Goal: Communication & Community: Answer question/provide support

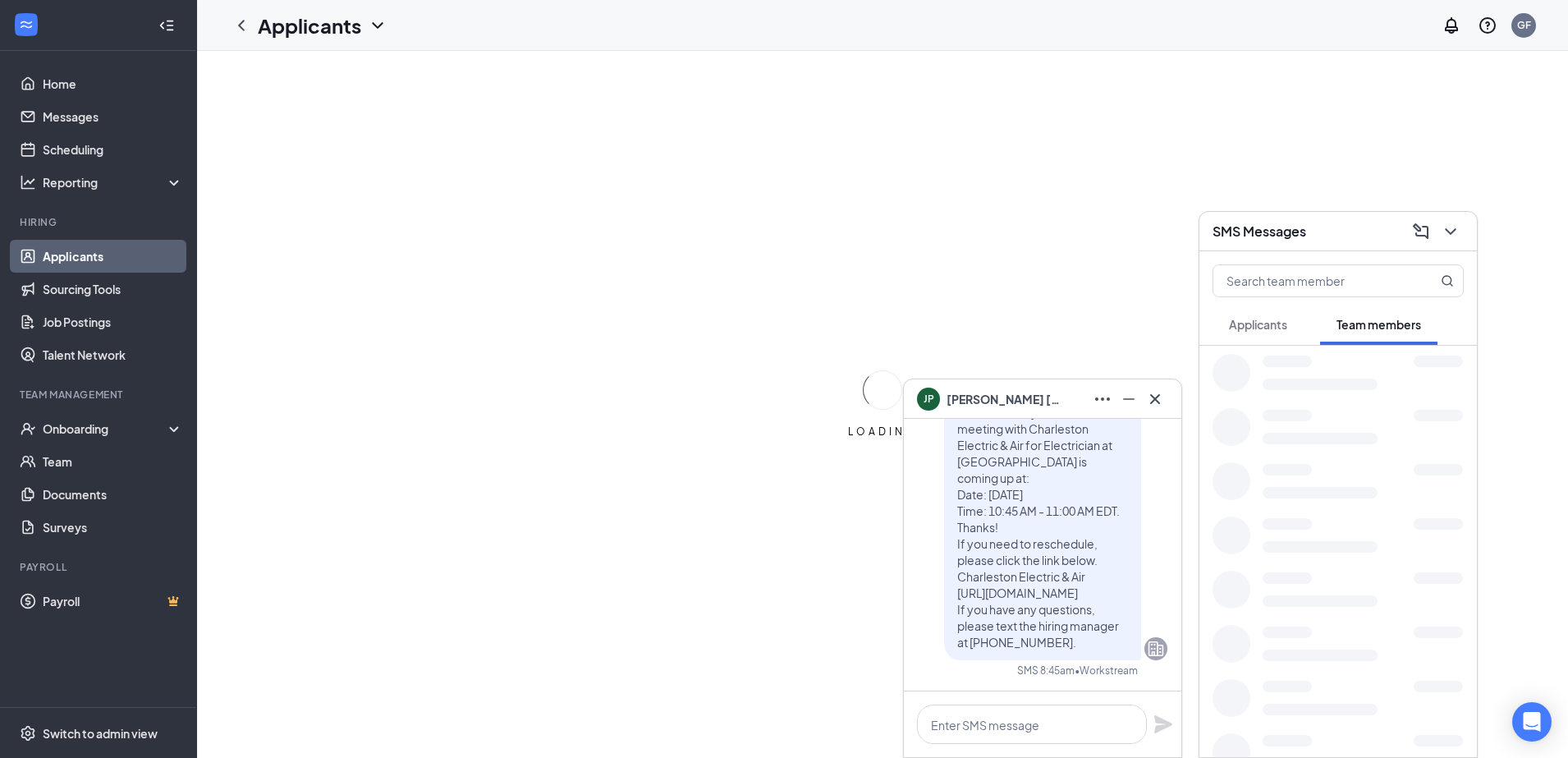
click at [977, 390] on span "[PERSON_NAME]" at bounding box center [1004, 399] width 115 height 18
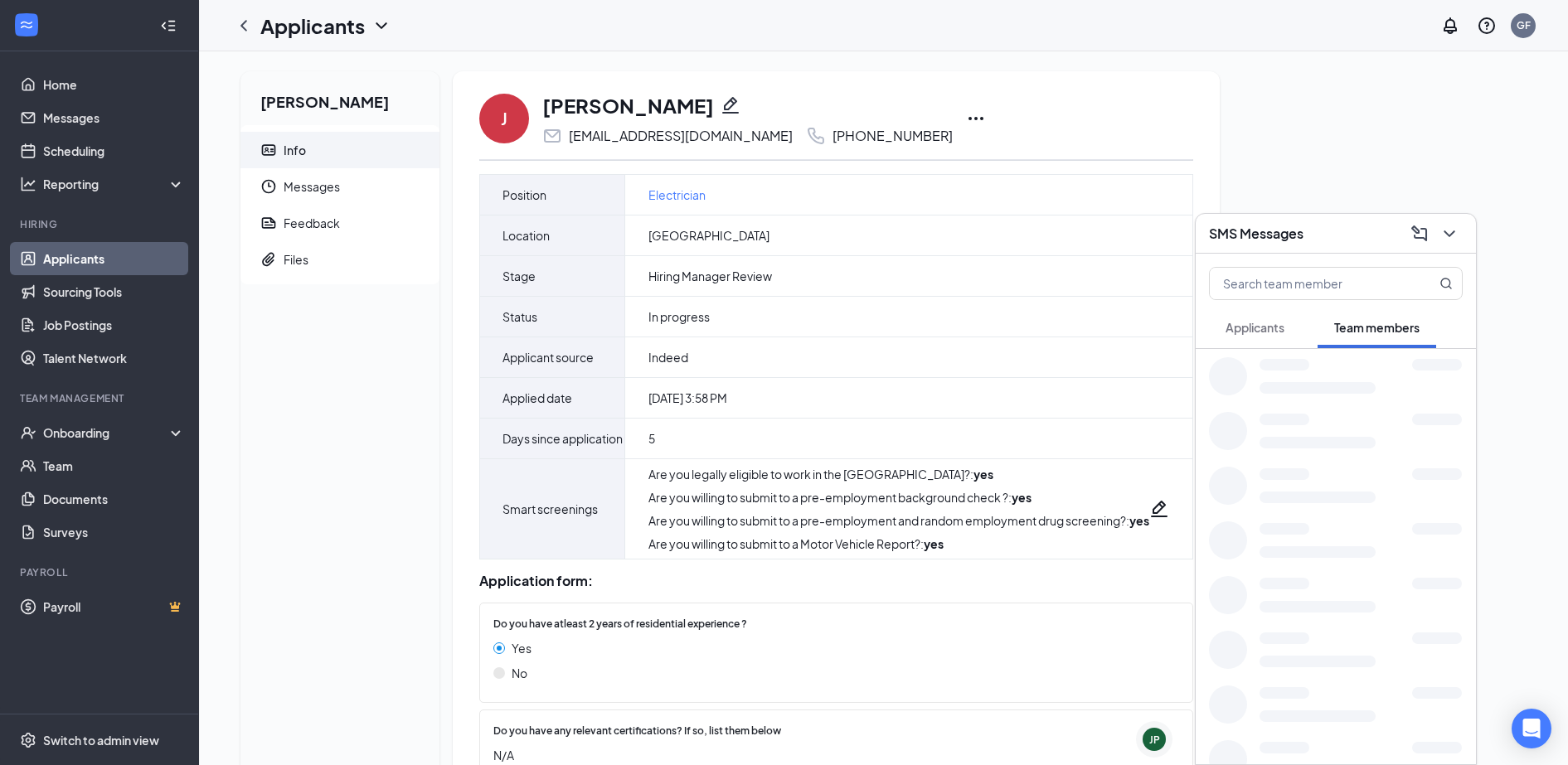
click at [1309, 244] on div "SMS Messages" at bounding box center [1335, 233] width 254 height 26
click at [303, 186] on span "Messages" at bounding box center [354, 186] width 142 height 37
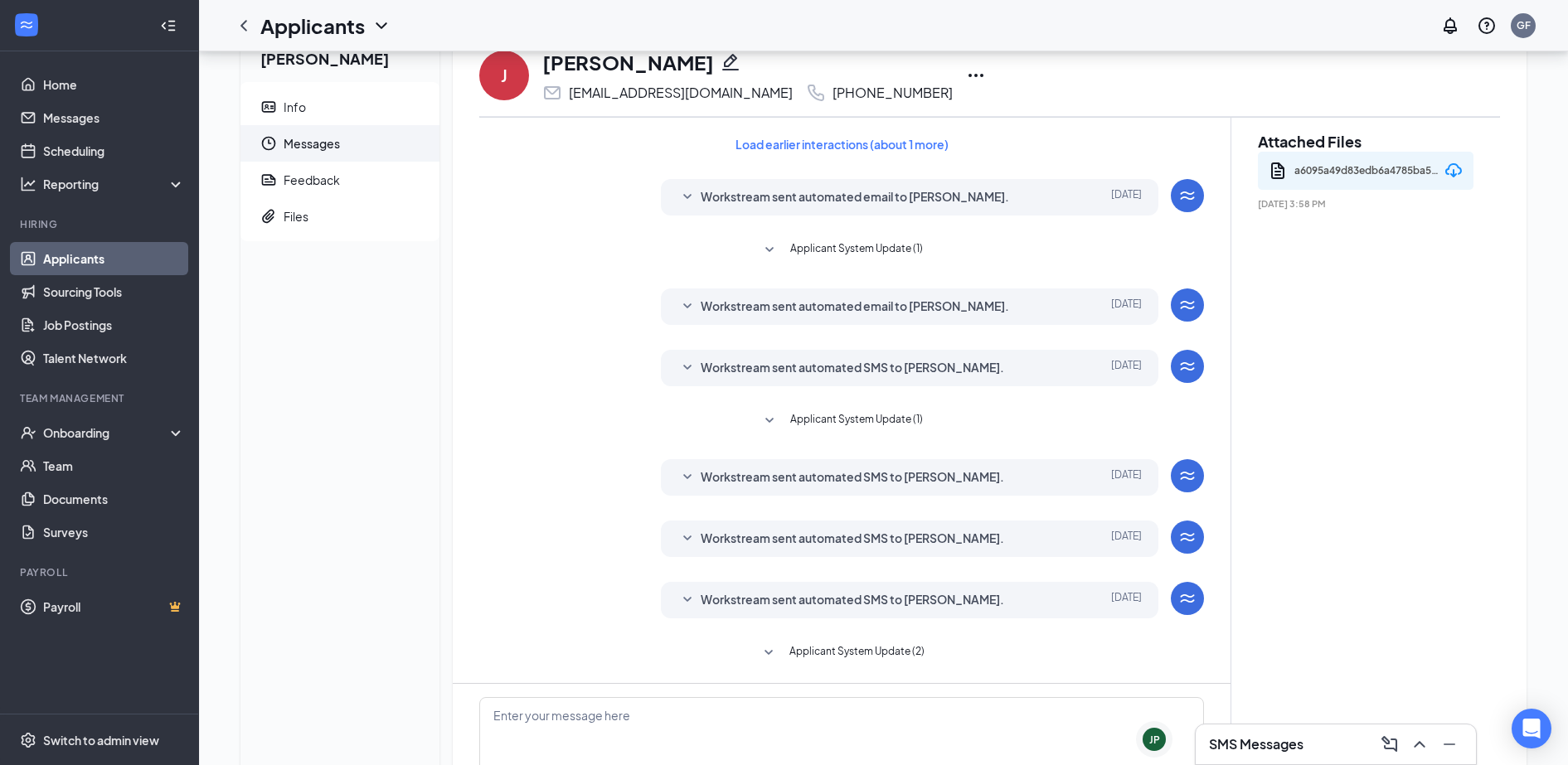
scroll to position [184, 0]
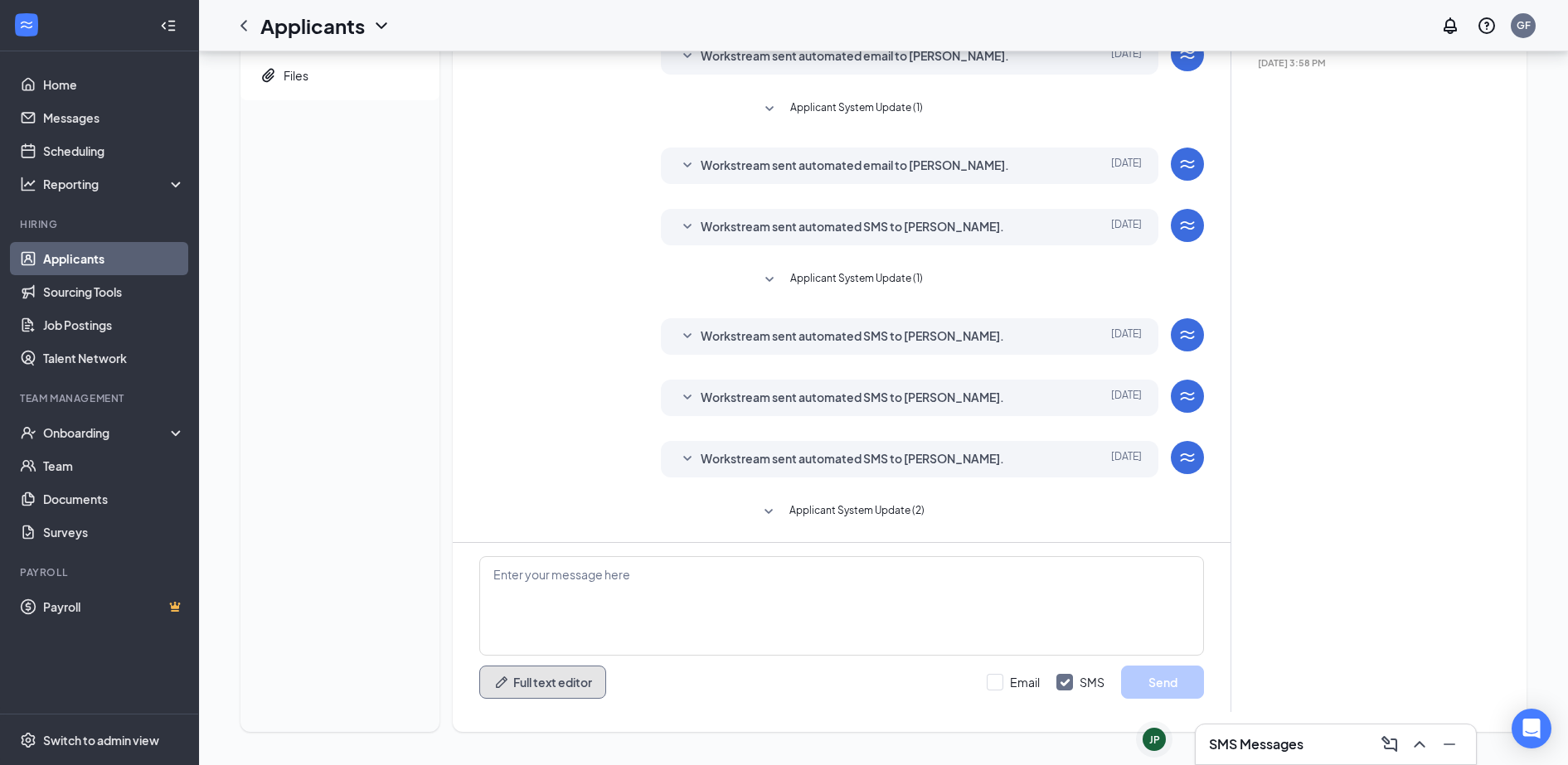
click at [526, 692] on button "Full text editor" at bounding box center [542, 682] width 126 height 34
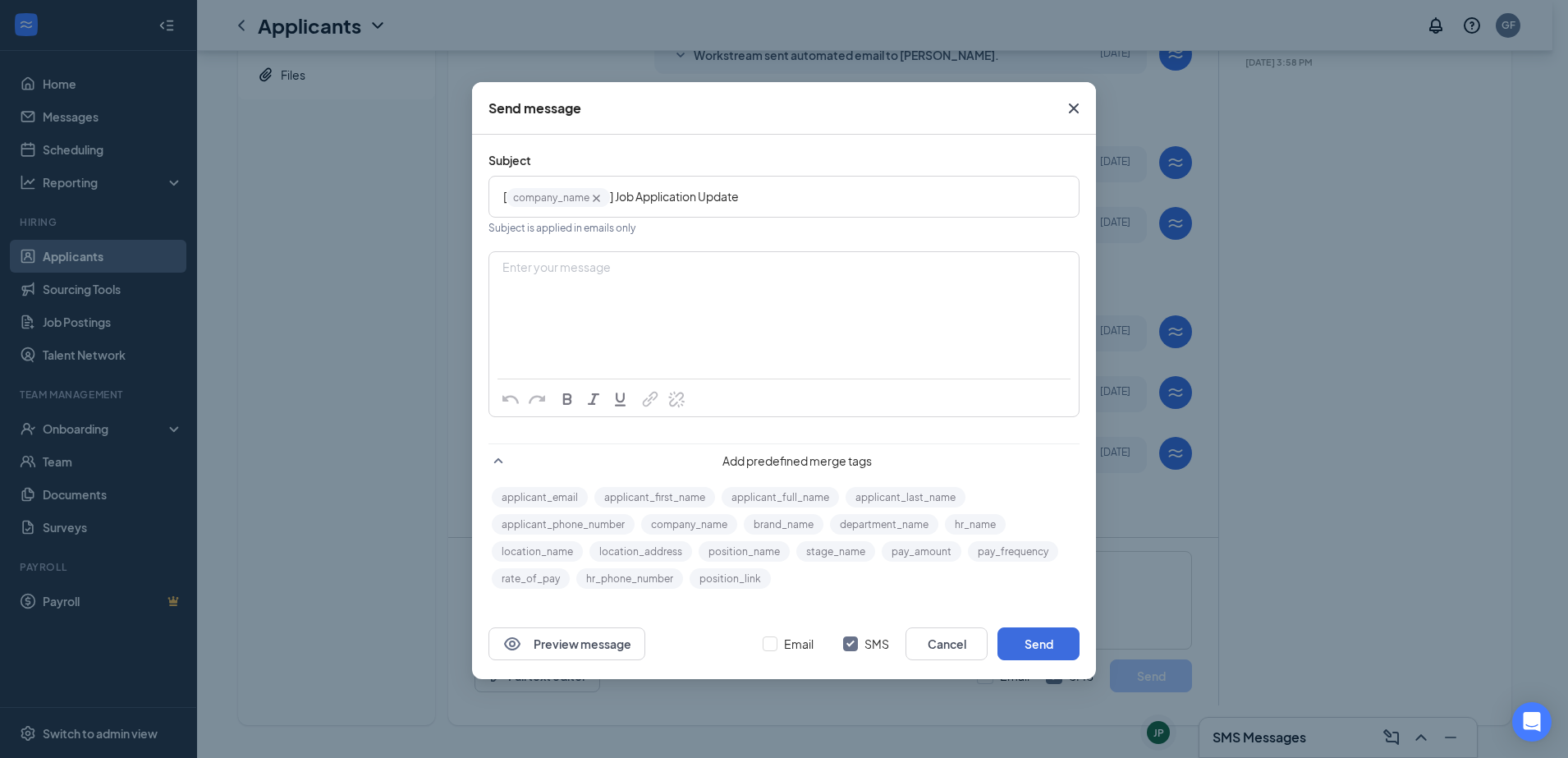
click at [572, 298] on div "Enter your message" at bounding box center [783, 294] width 588 height 82
click at [656, 489] on button "applicant_first_name" at bounding box center [654, 497] width 120 height 21
click at [792, 527] on button "brand_name" at bounding box center [783, 524] width 79 height 21
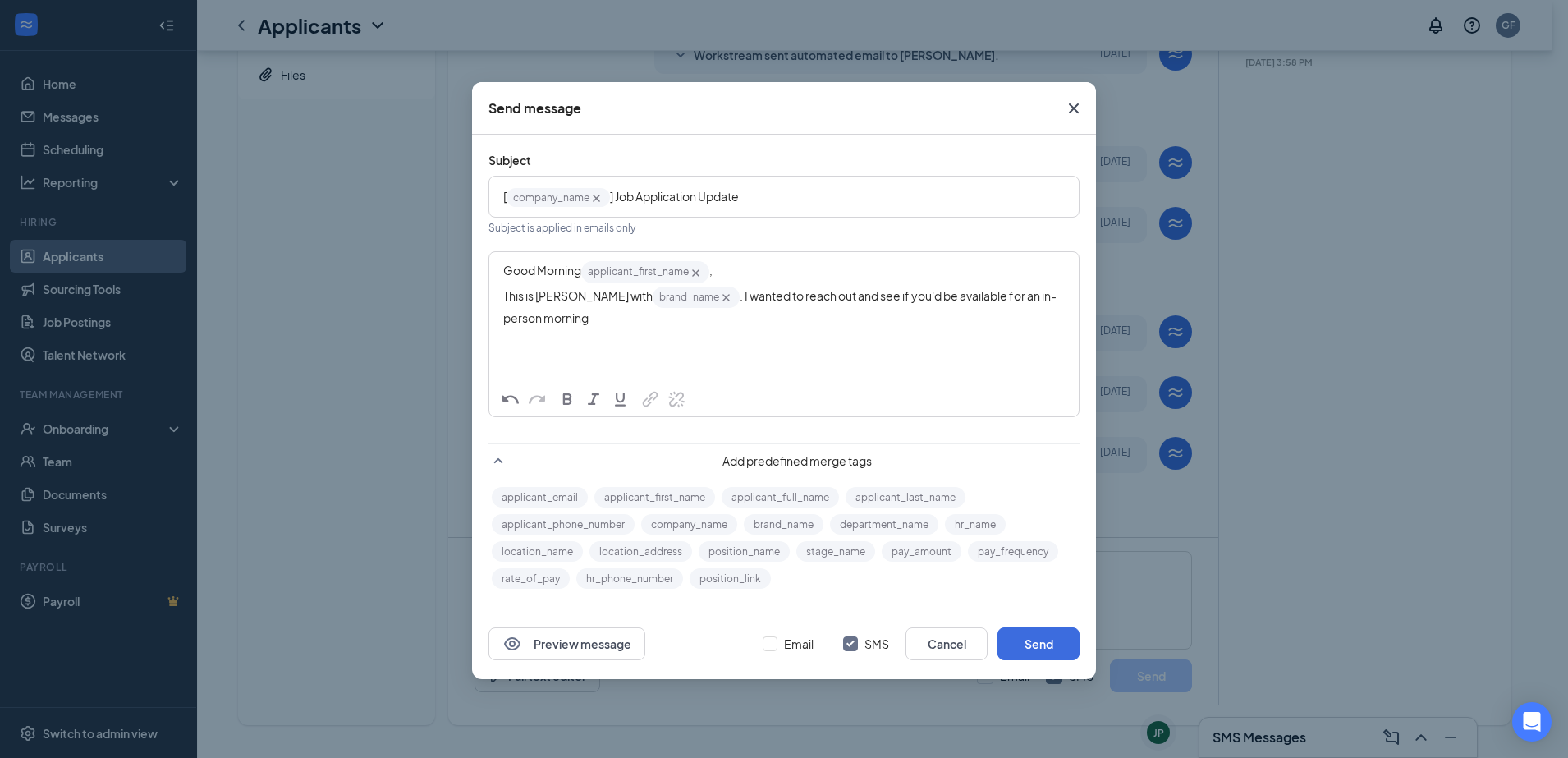
click at [572, 314] on div "This is [PERSON_NAME] with brand_name‌‌‌‌ {{brand_name}} . I wanted to reach ou…" at bounding box center [784, 305] width 561 height 42
click at [730, 268] on div "Good Morning applicant_first_name‌‌‌‌ {{applicant_first_name}} ," at bounding box center [784, 271] width 561 height 24
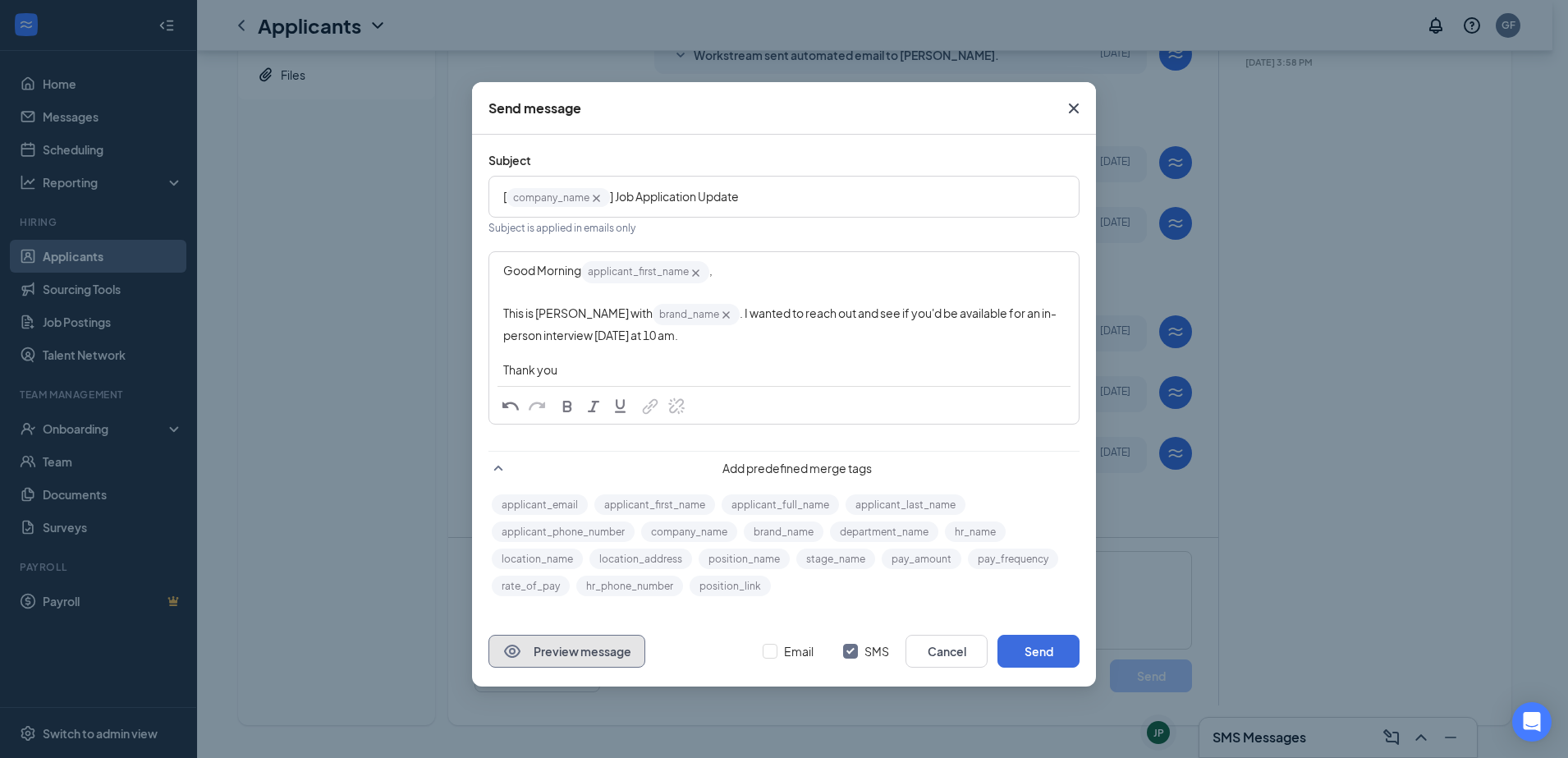
click at [551, 635] on button "Preview message" at bounding box center [567, 651] width 156 height 33
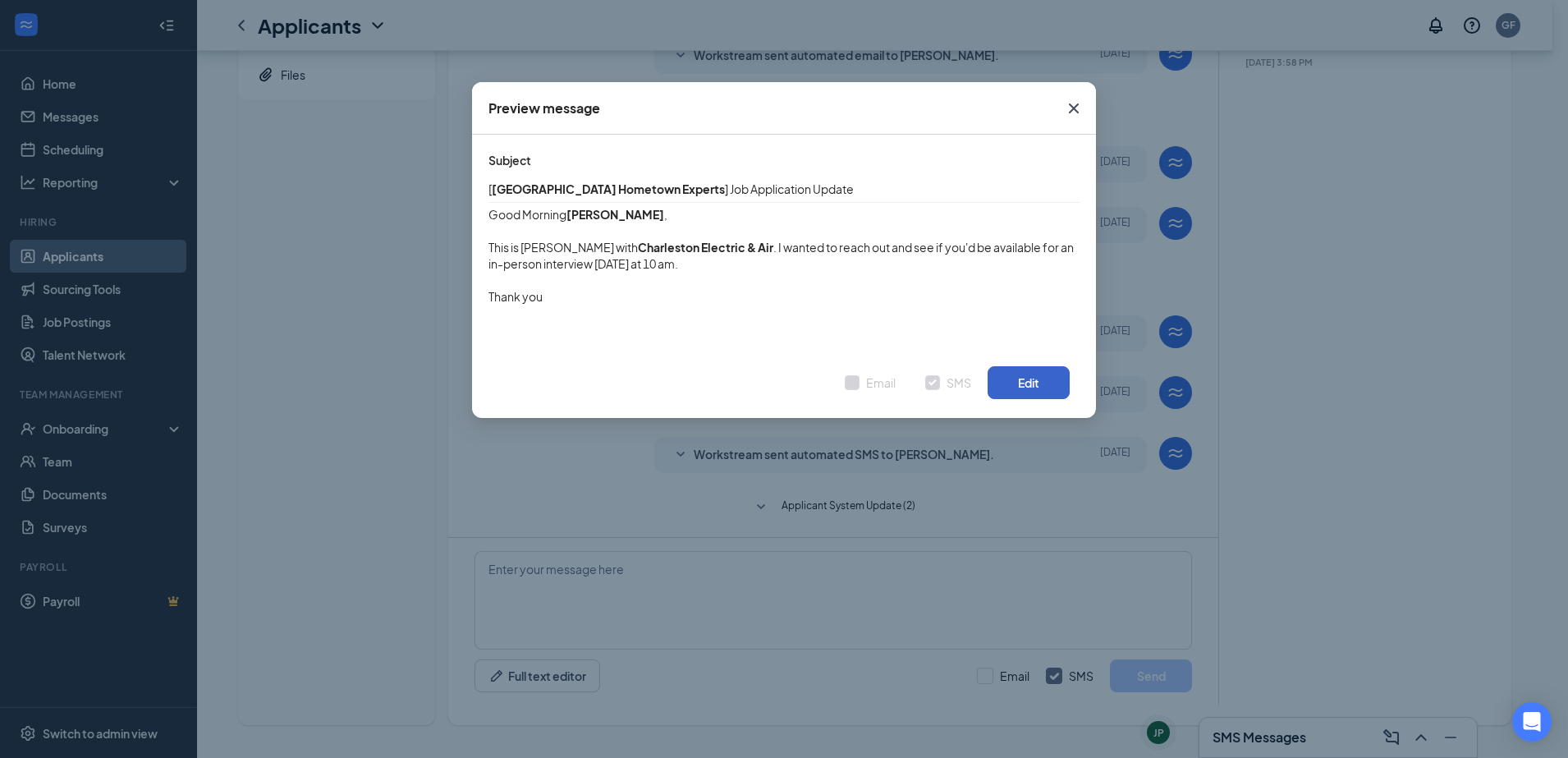
click at [1034, 375] on button "Edit" at bounding box center [1028, 383] width 82 height 33
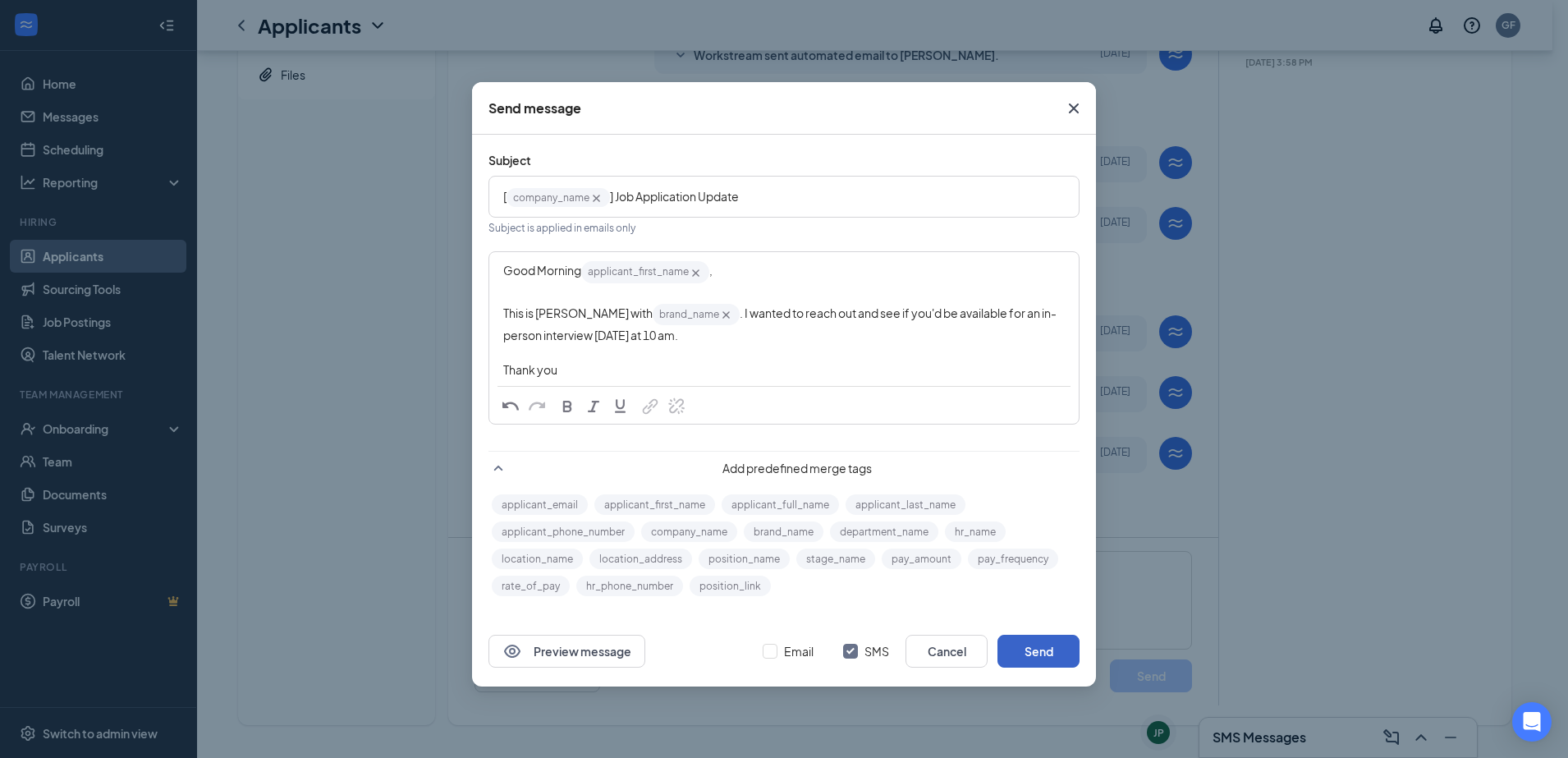
click at [1055, 658] on button "Send" at bounding box center [1038, 651] width 82 height 33
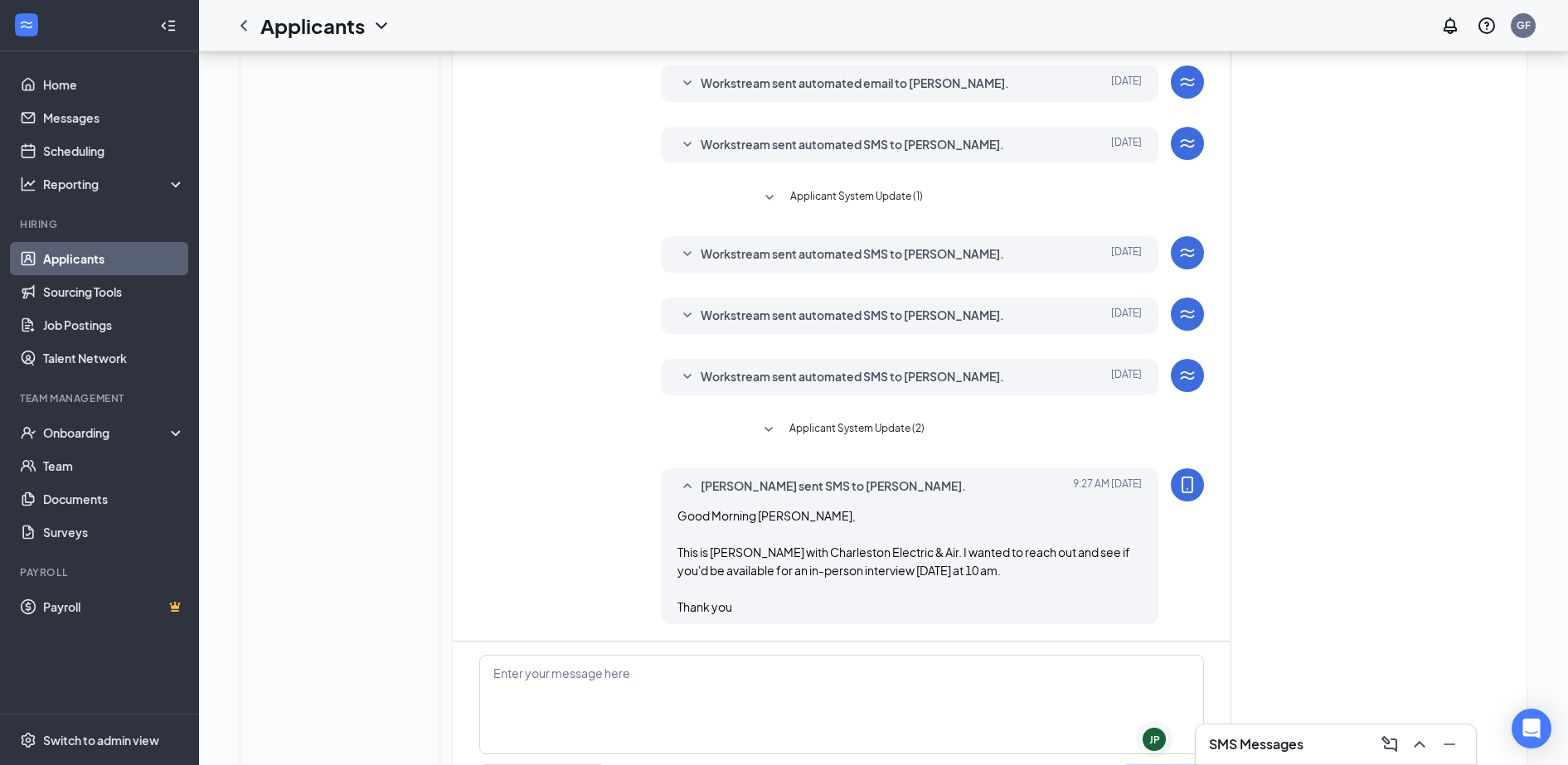
scroll to position [365, 0]
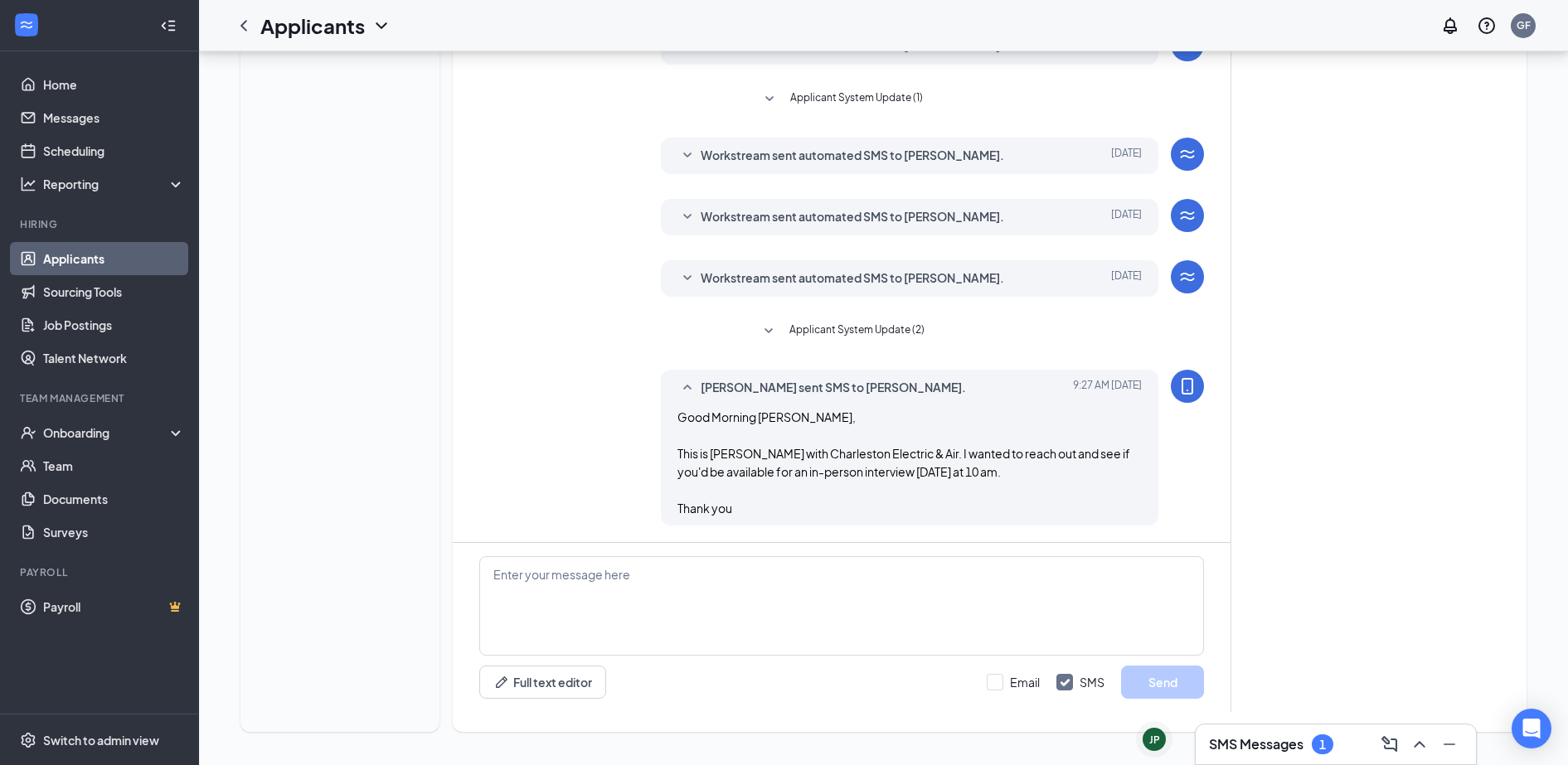
click at [1277, 748] on h3 "SMS Messages" at bounding box center [1256, 744] width 95 height 18
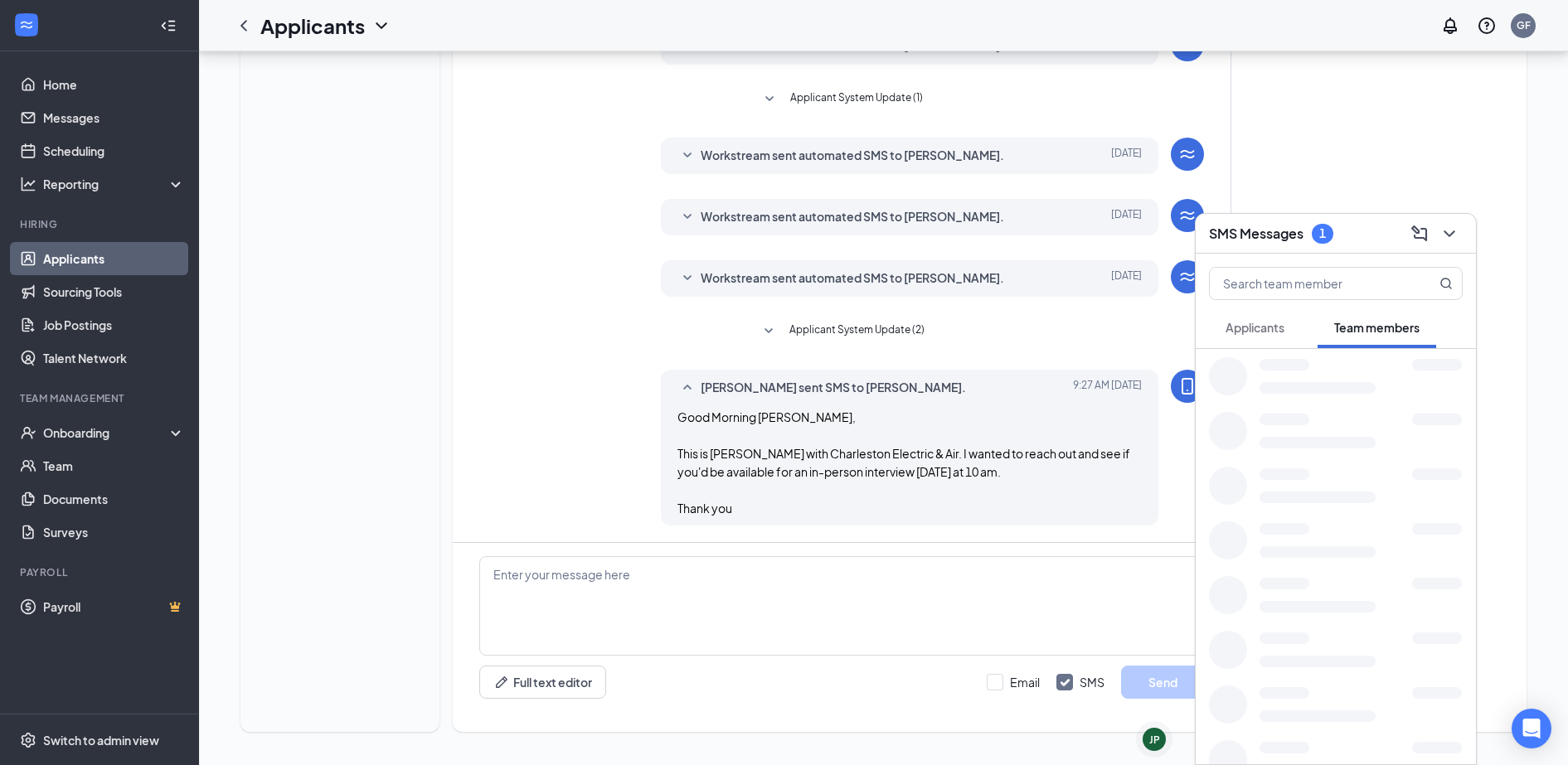
click at [1251, 329] on span "Applicants" at bounding box center [1255, 327] width 59 height 15
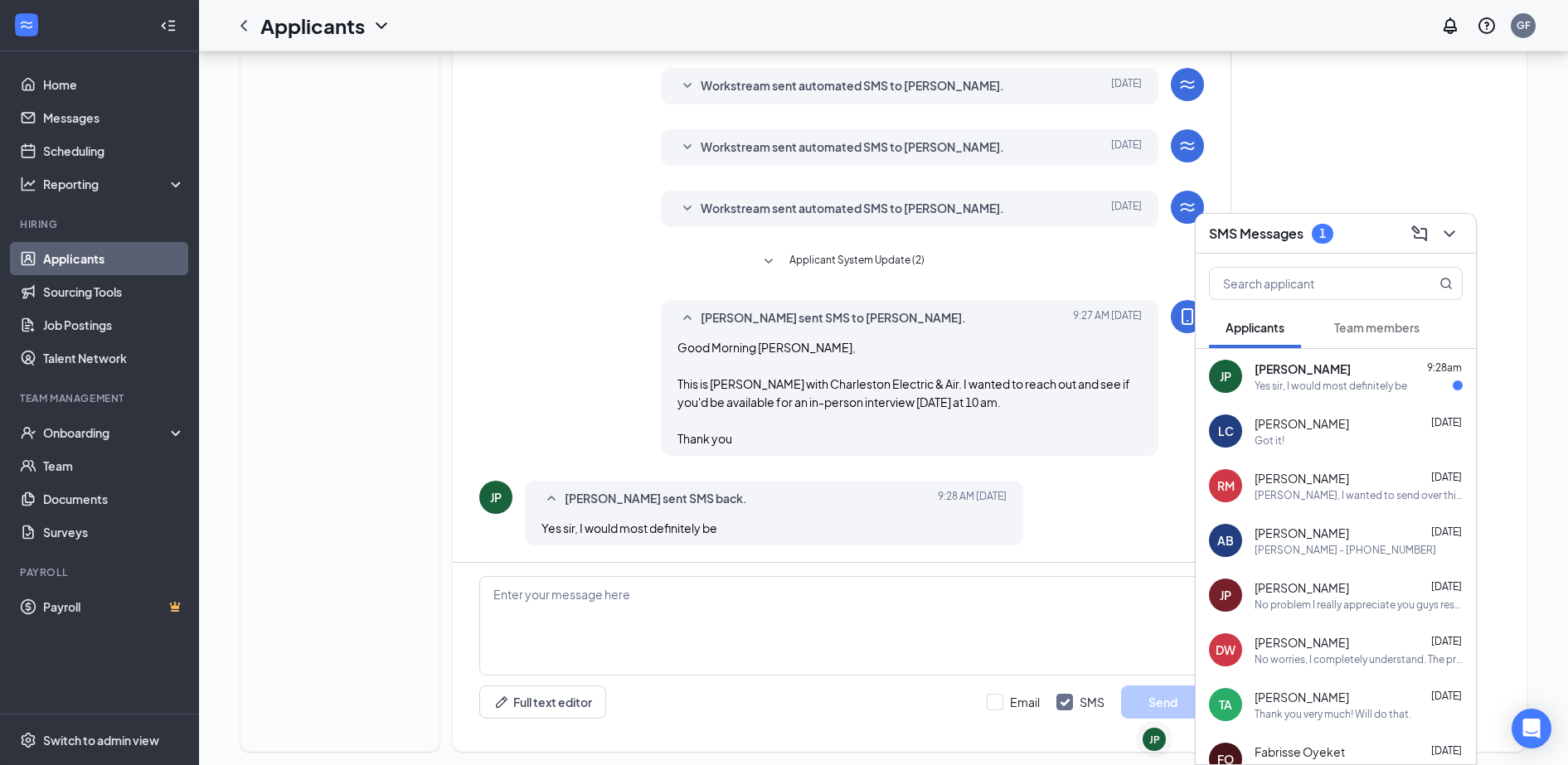
scroll to position [454, 0]
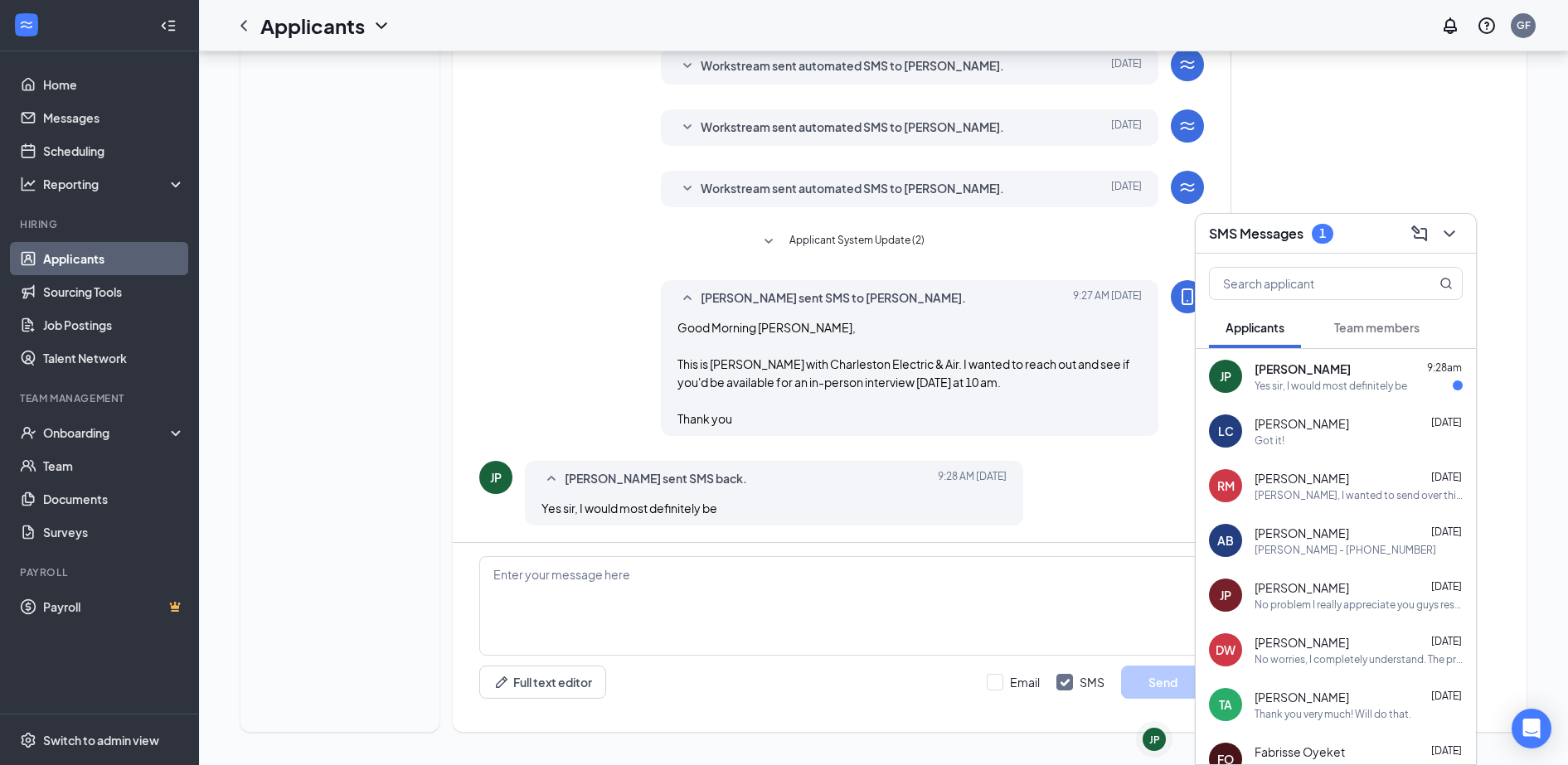
click at [1328, 232] on div "1" at bounding box center [1323, 234] width 22 height 20
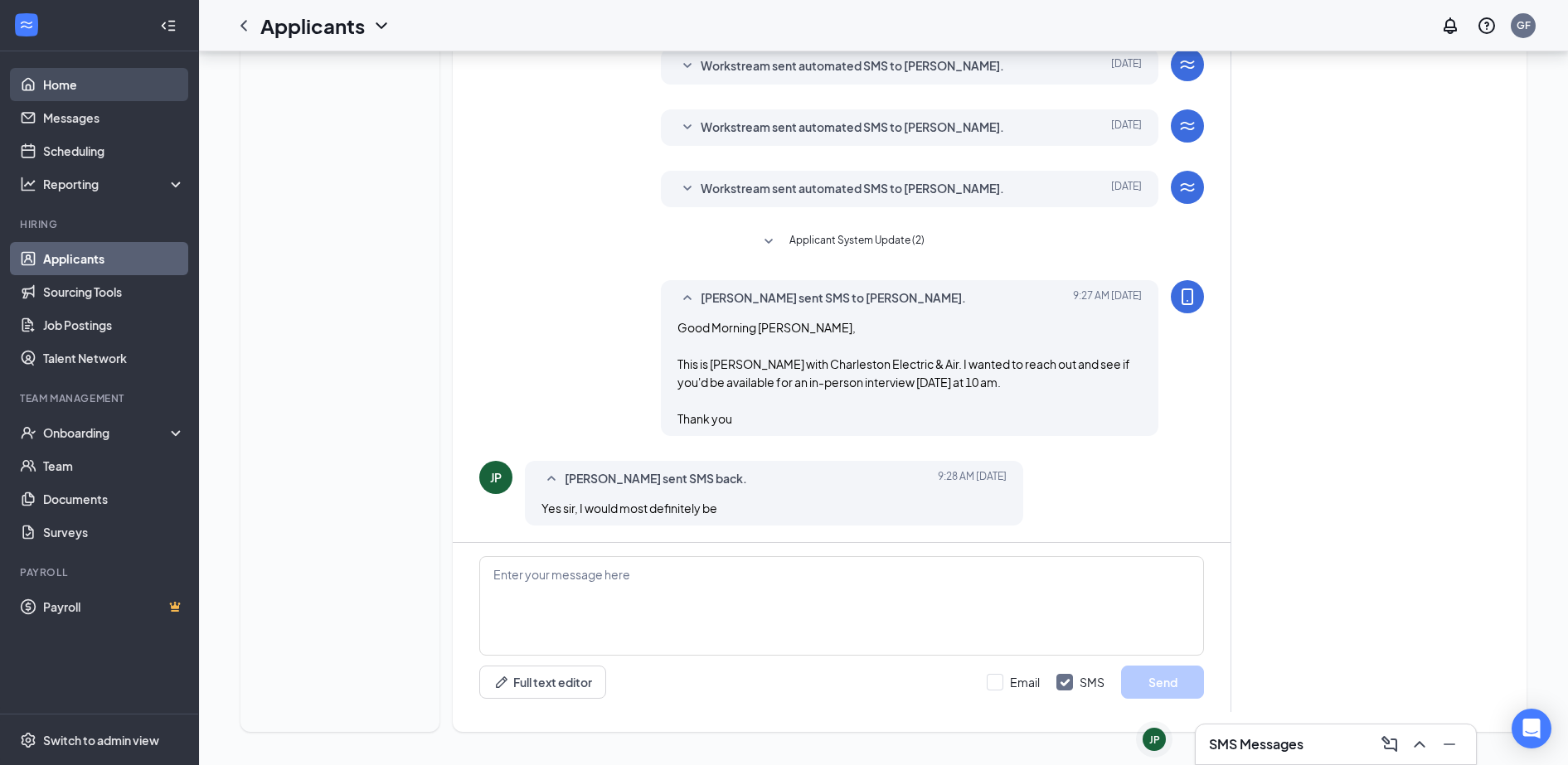
click at [87, 75] on link "Home" at bounding box center [115, 85] width 142 height 34
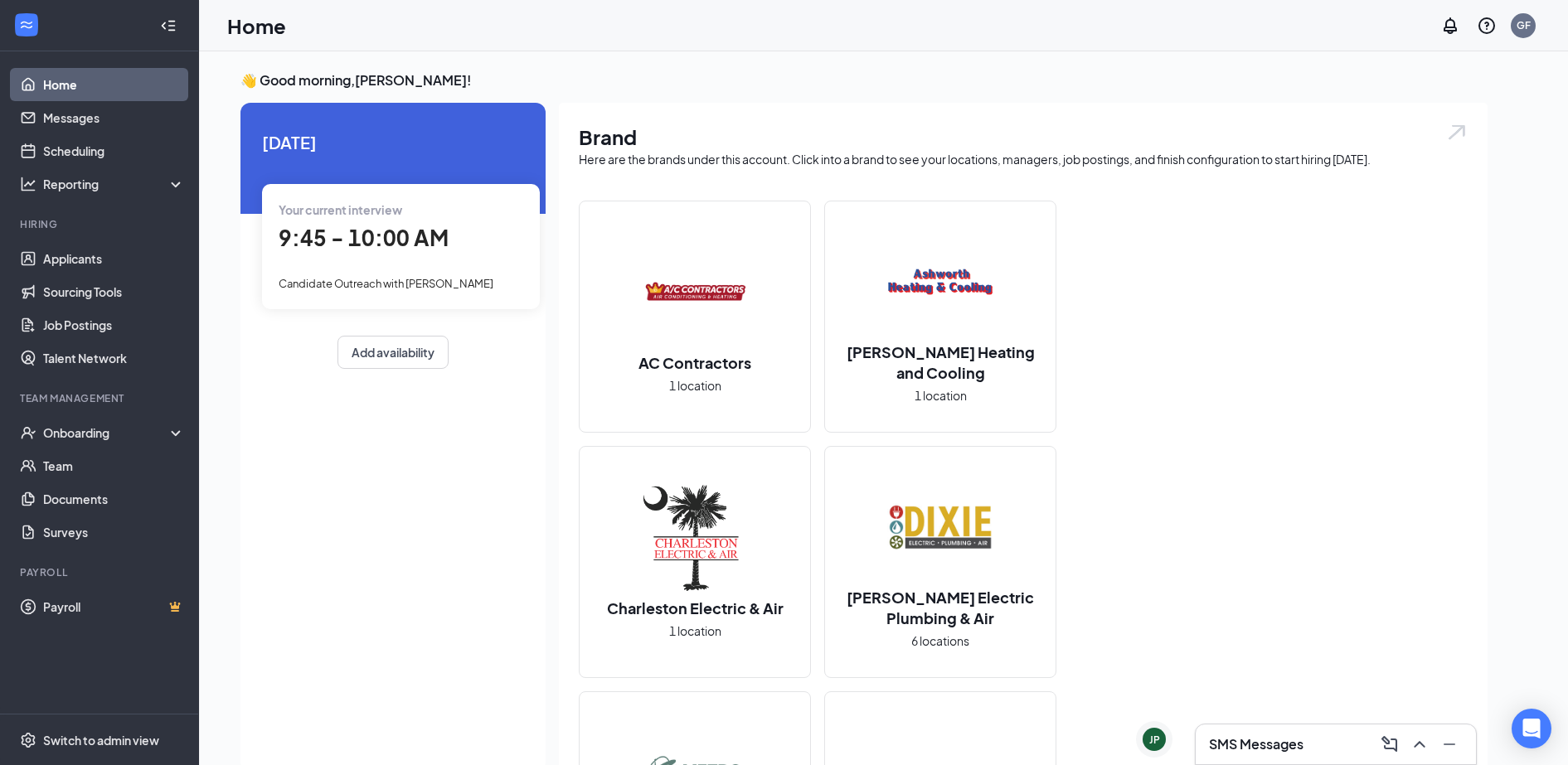
click at [359, 227] on span "9:45 - 10:00 AM" at bounding box center [363, 238] width 170 height 28
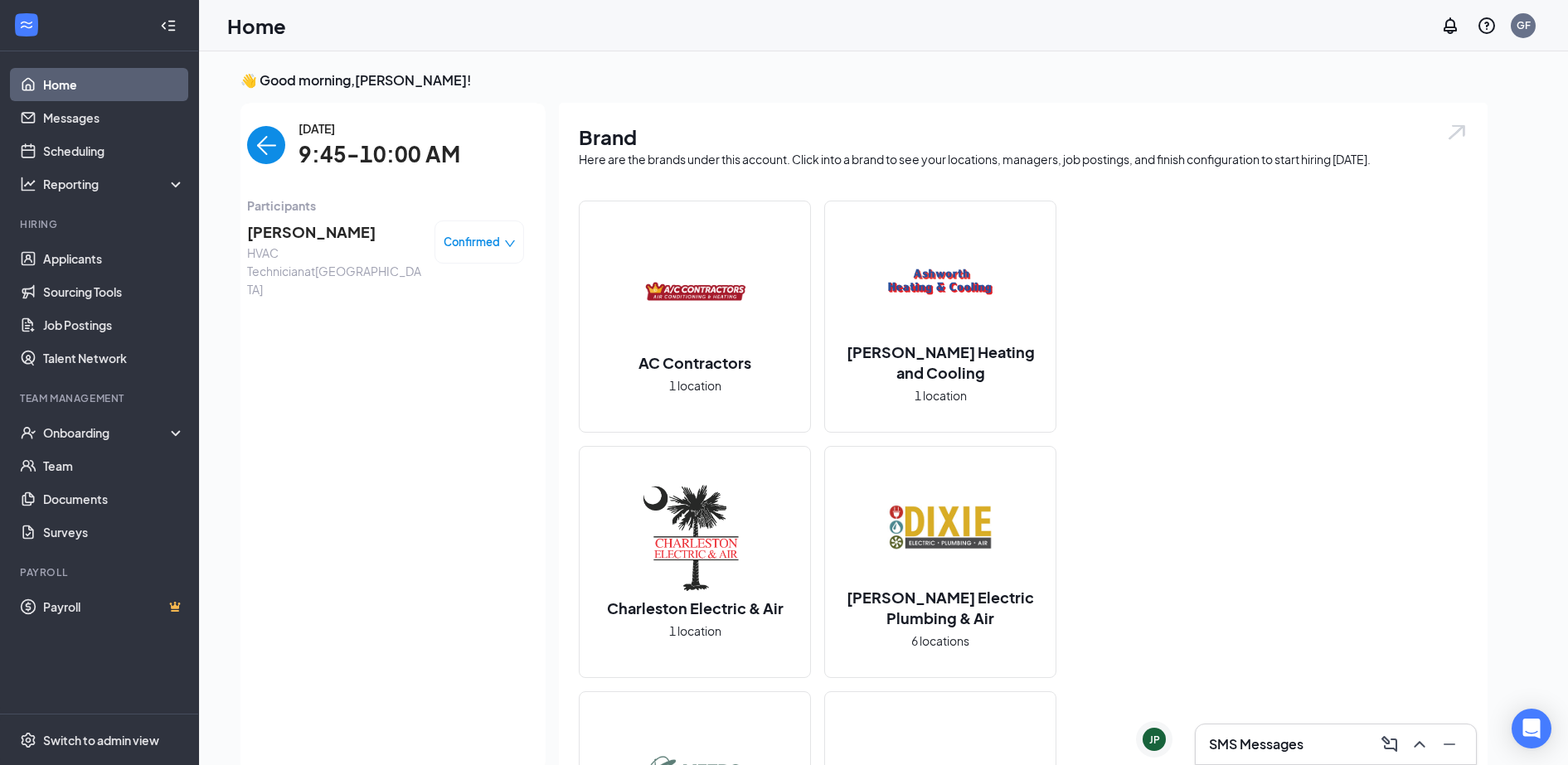
scroll to position [7, 0]
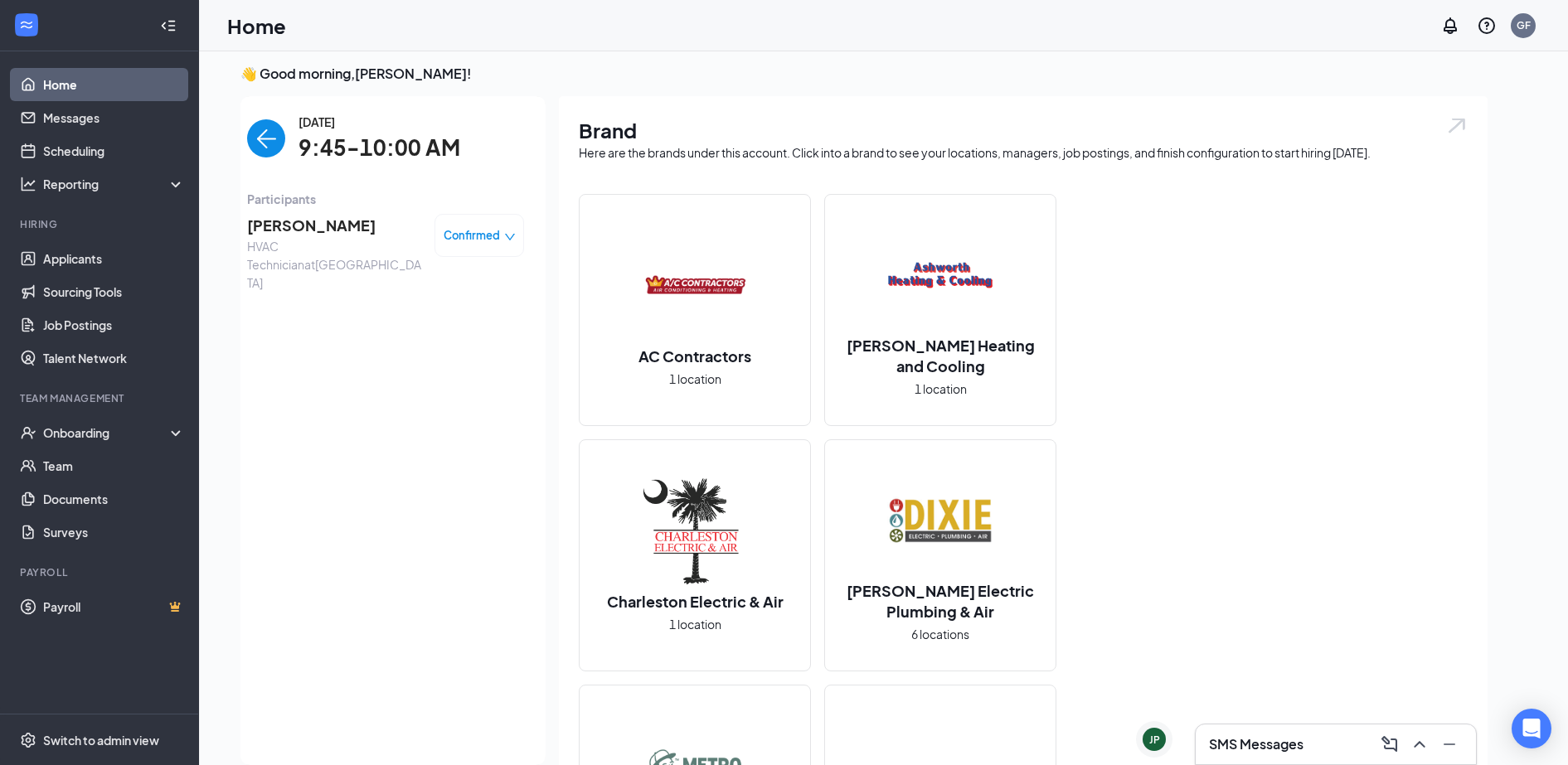
click at [274, 221] on span "[PERSON_NAME]" at bounding box center [334, 226] width 174 height 24
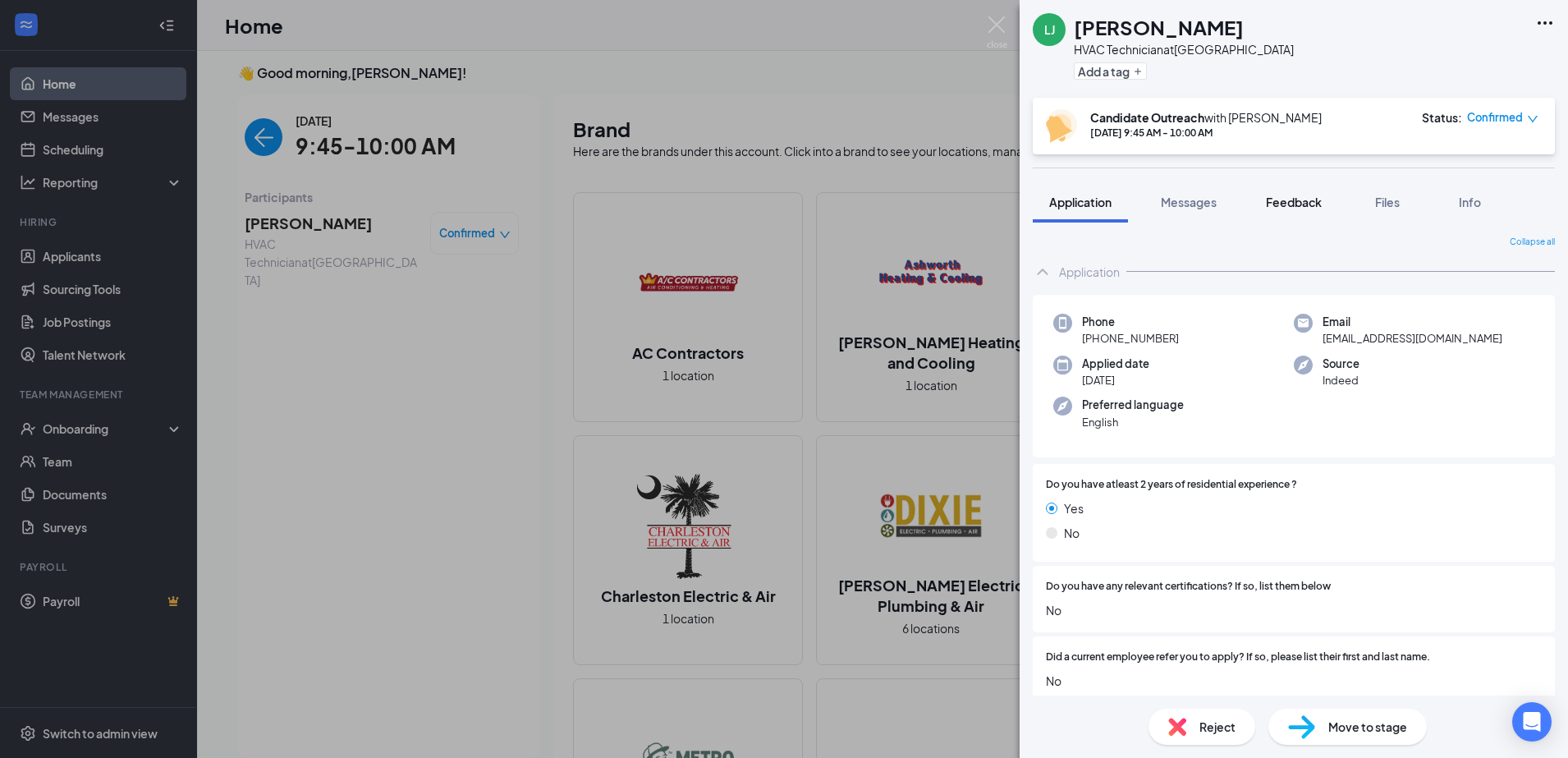
click at [1303, 201] on span "Feedback" at bounding box center [1293, 201] width 56 height 15
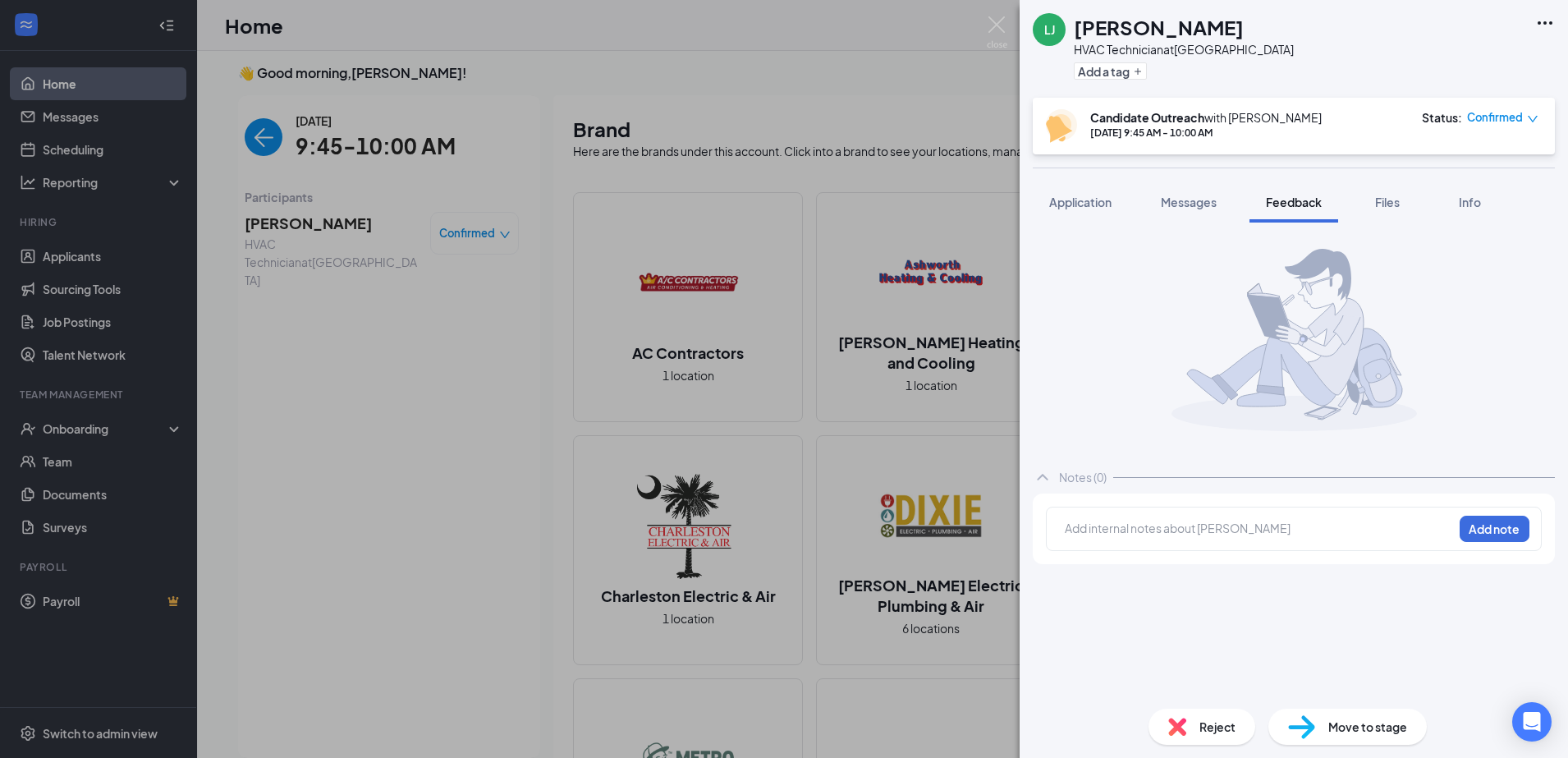
click at [1167, 542] on div "Add internal notes about [PERSON_NAME] note" at bounding box center [1293, 528] width 496 height 44
click at [1174, 531] on div at bounding box center [1259, 529] width 387 height 18
click at [1515, 529] on button "Add note" at bounding box center [1494, 528] width 69 height 26
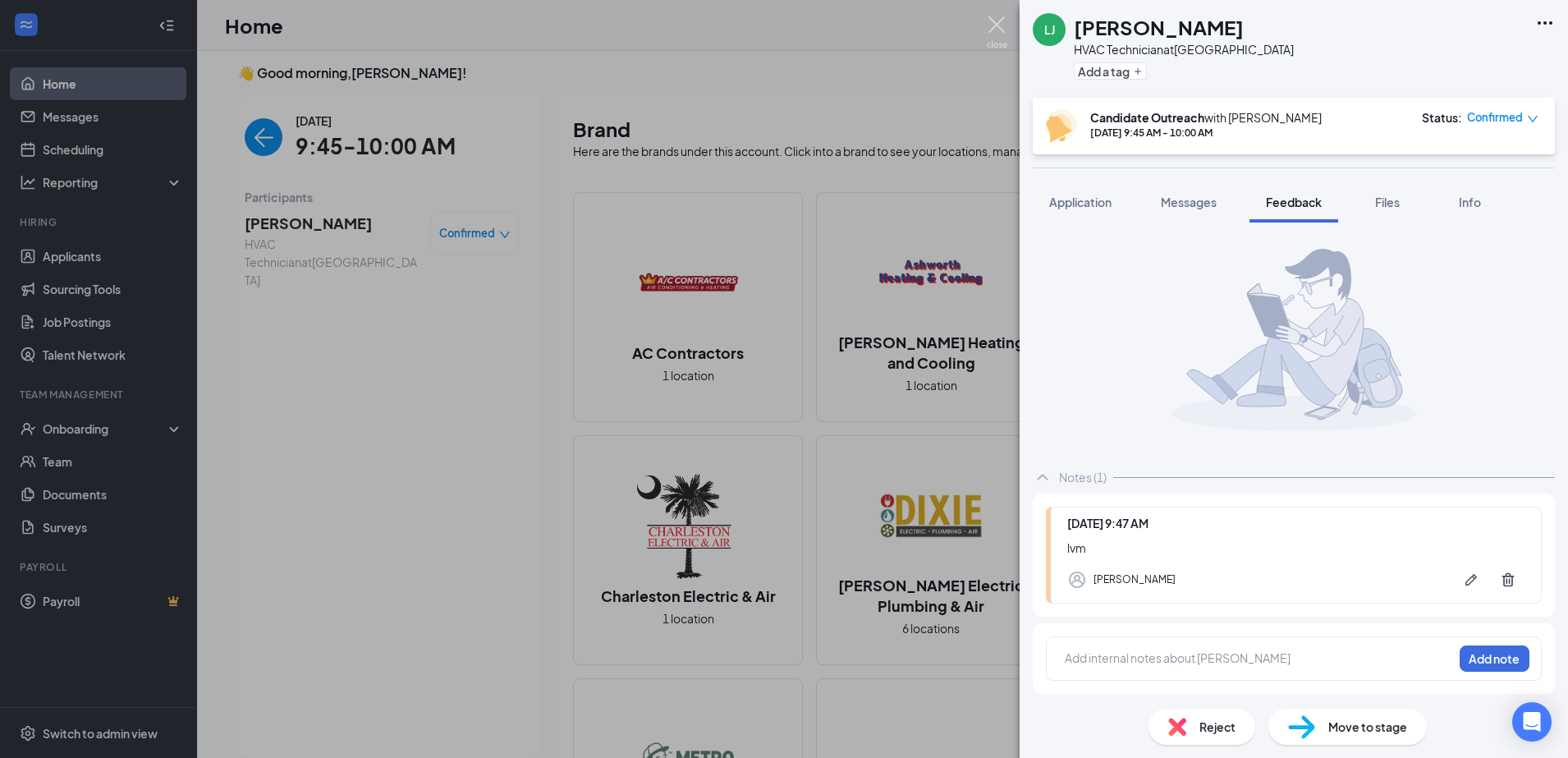
click at [995, 37] on img at bounding box center [996, 32] width 21 height 32
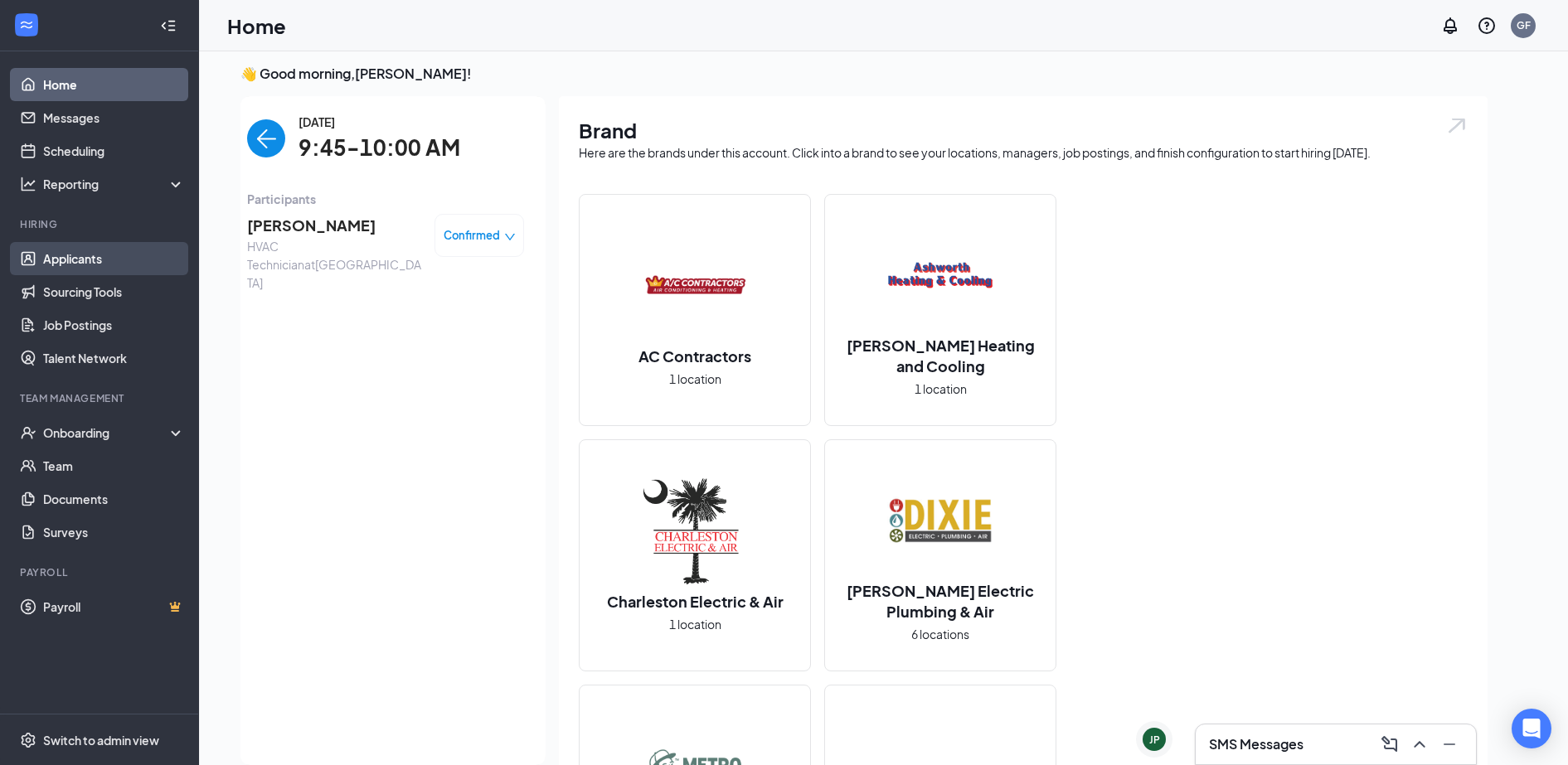
click at [70, 253] on link "Applicants" at bounding box center [115, 259] width 142 height 34
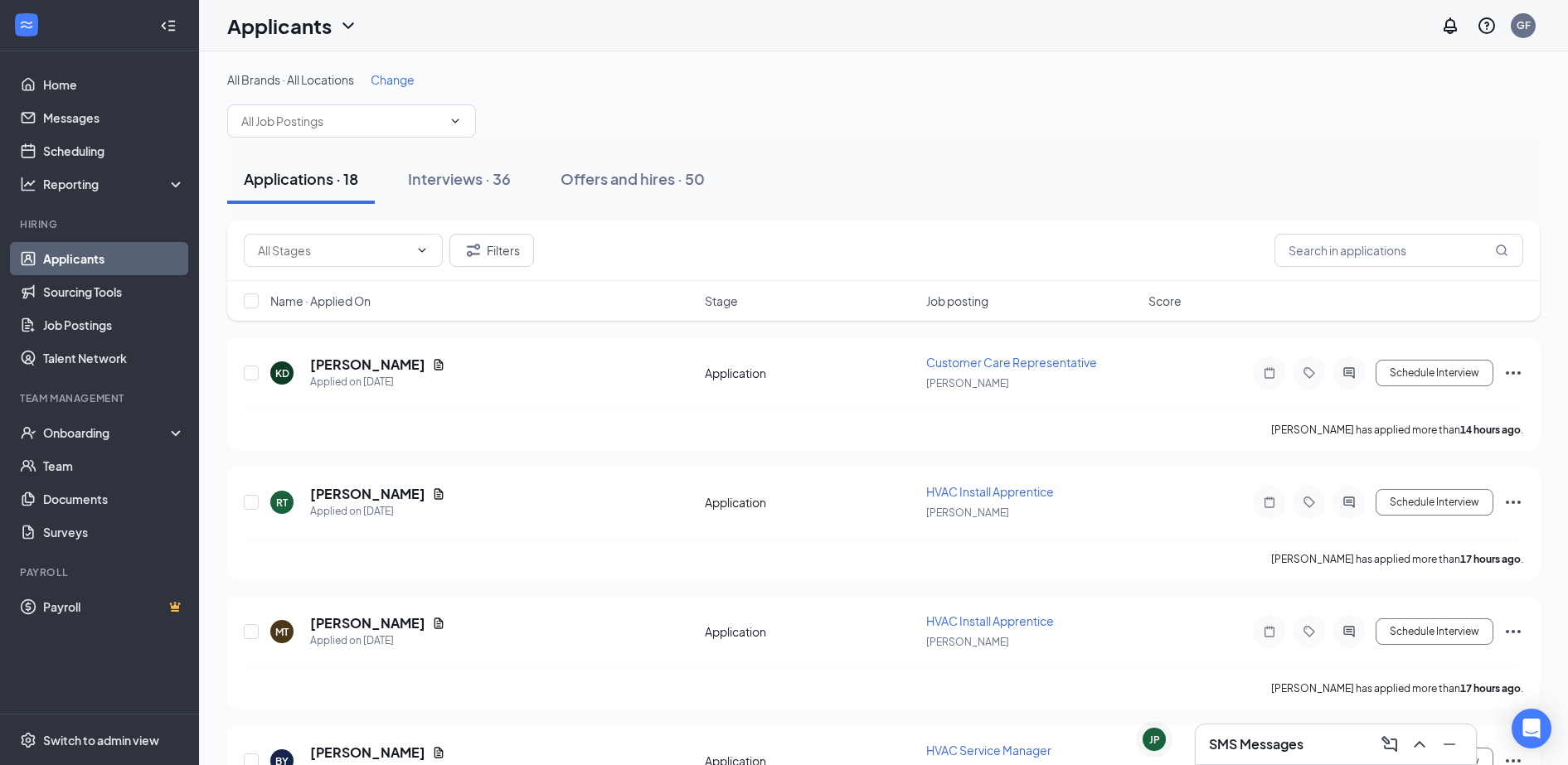
click at [1276, 741] on h3 "SMS Messages" at bounding box center [1256, 744] width 95 height 18
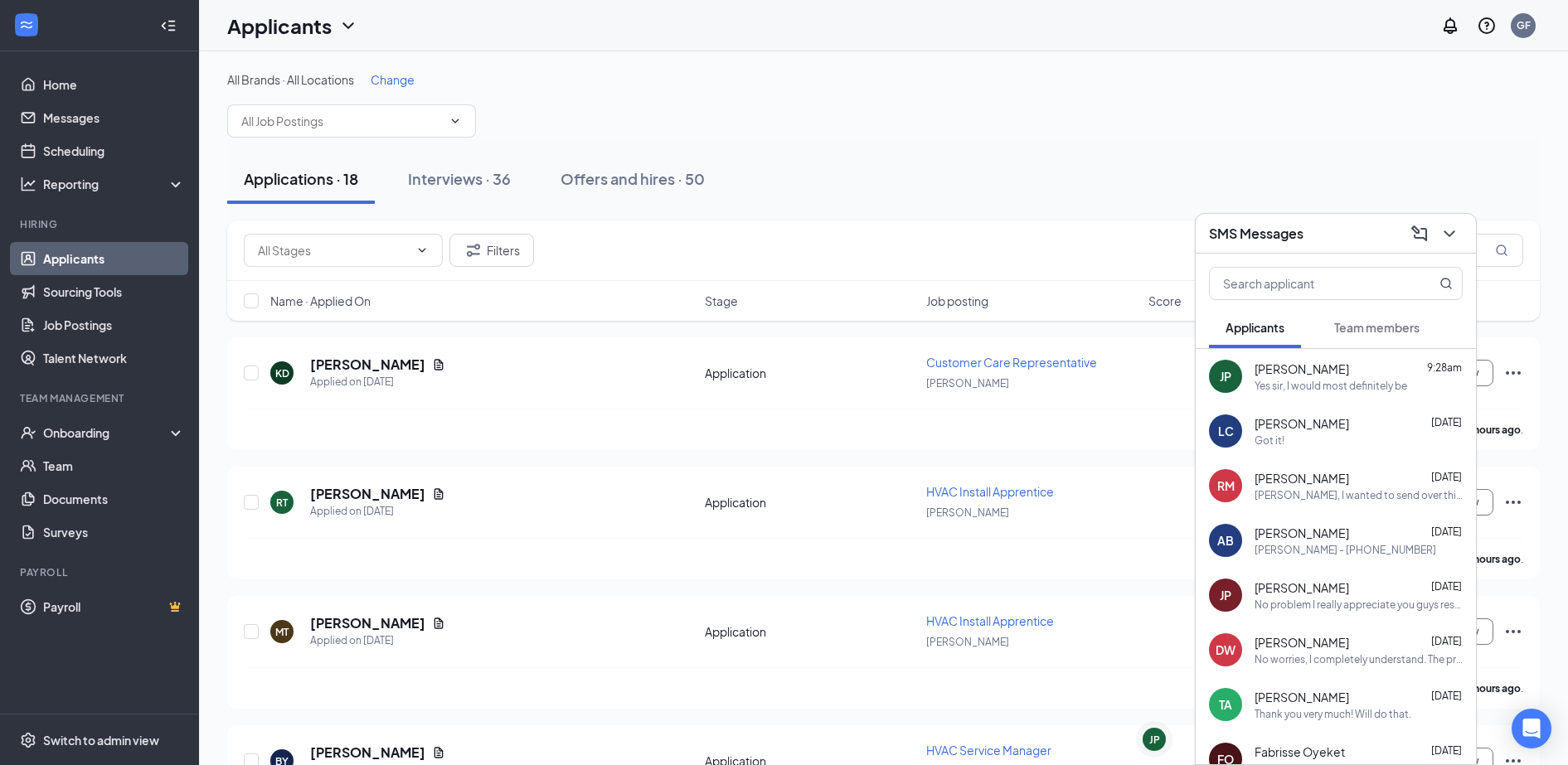
click at [1326, 381] on div "Yes sir, I would most definitely be" at bounding box center [1331, 386] width 153 height 14
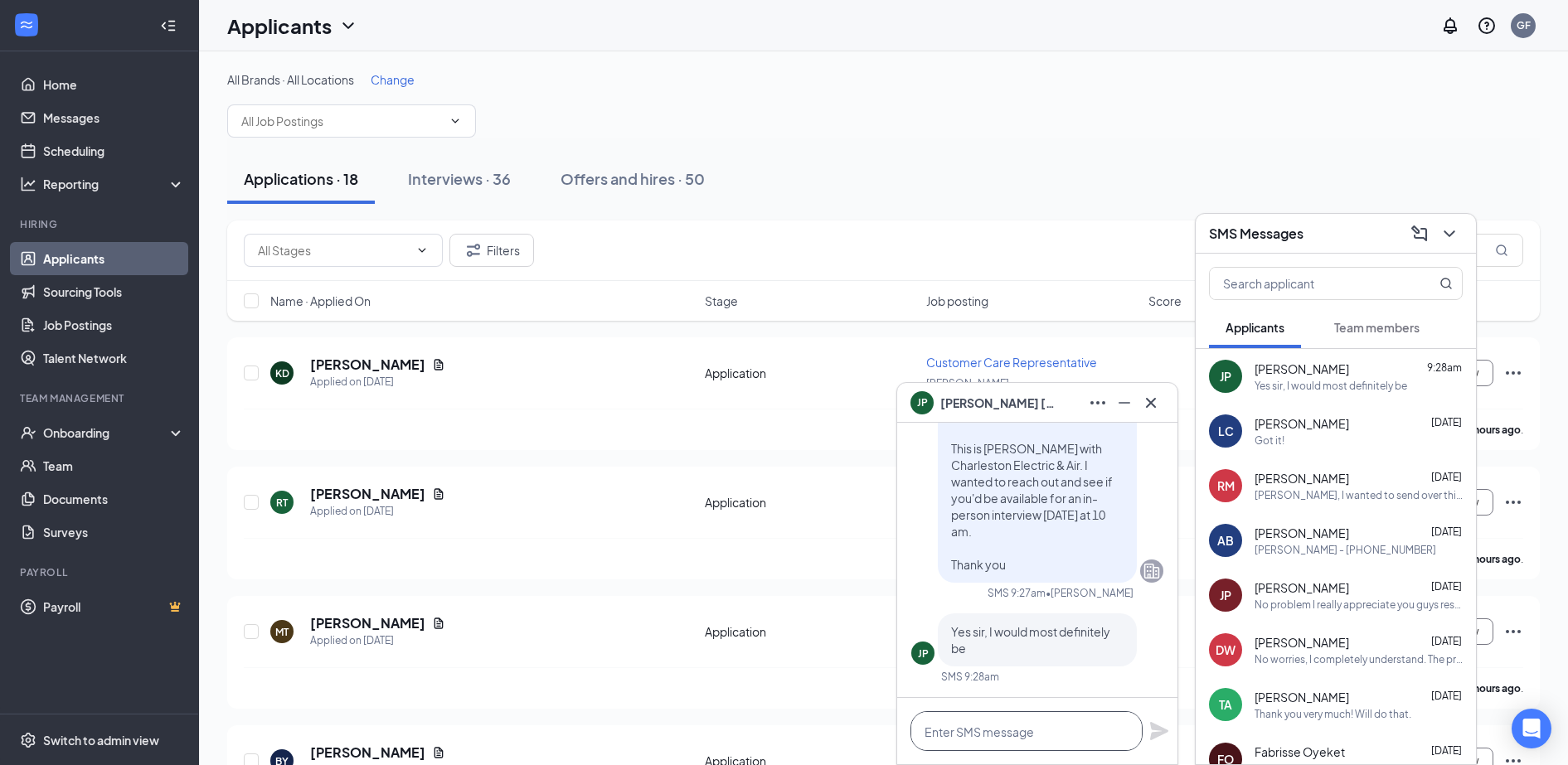
click at [979, 738] on textarea at bounding box center [1026, 731] width 232 height 39
type textarea "S"
type textarea "O"
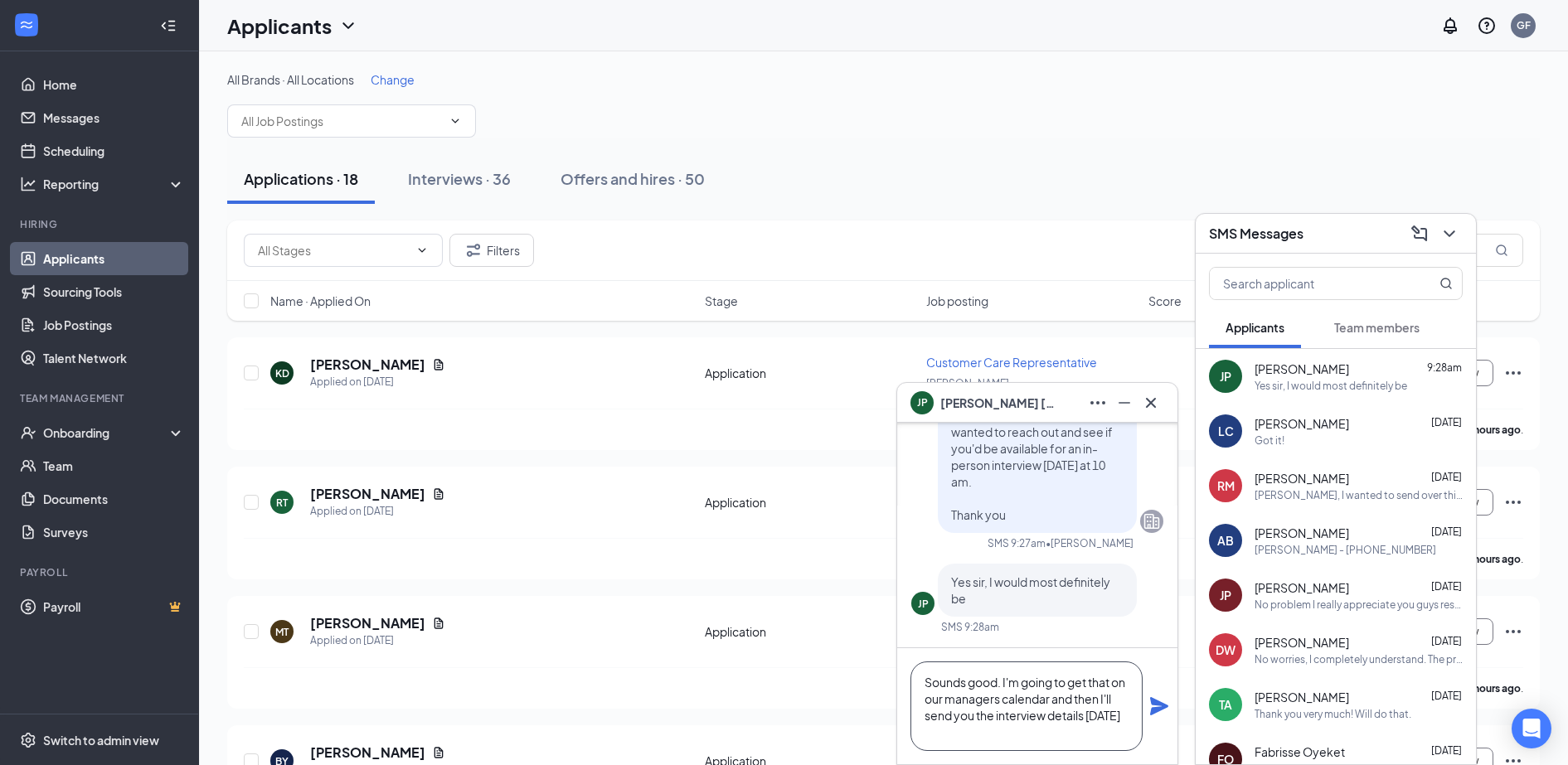
type textarea "Sounds good. I'm going to get that on our managers calendar and then I'll send …"
click at [1152, 698] on icon "Plane" at bounding box center [1159, 706] width 18 height 18
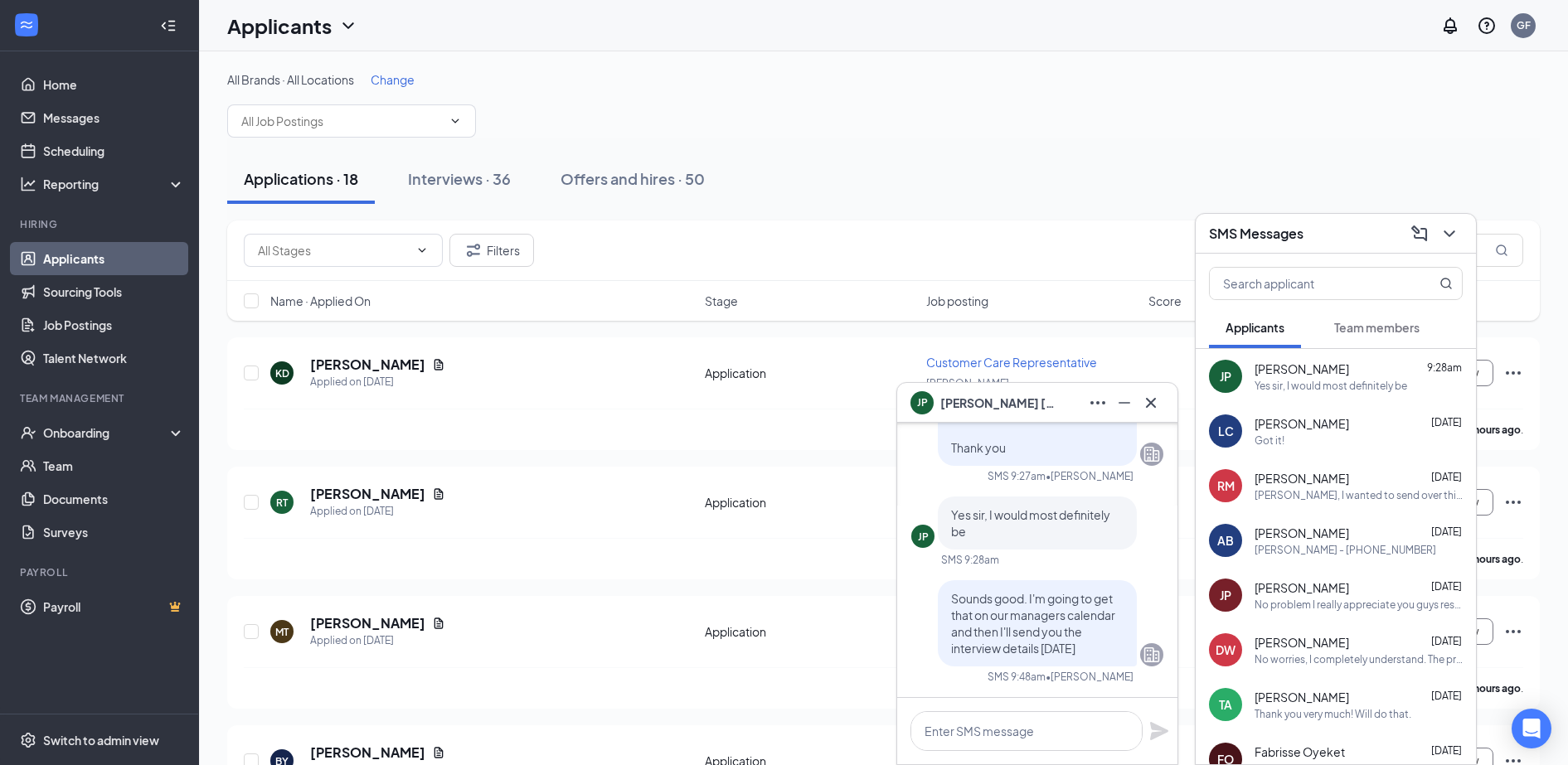
scroll to position [0, 0]
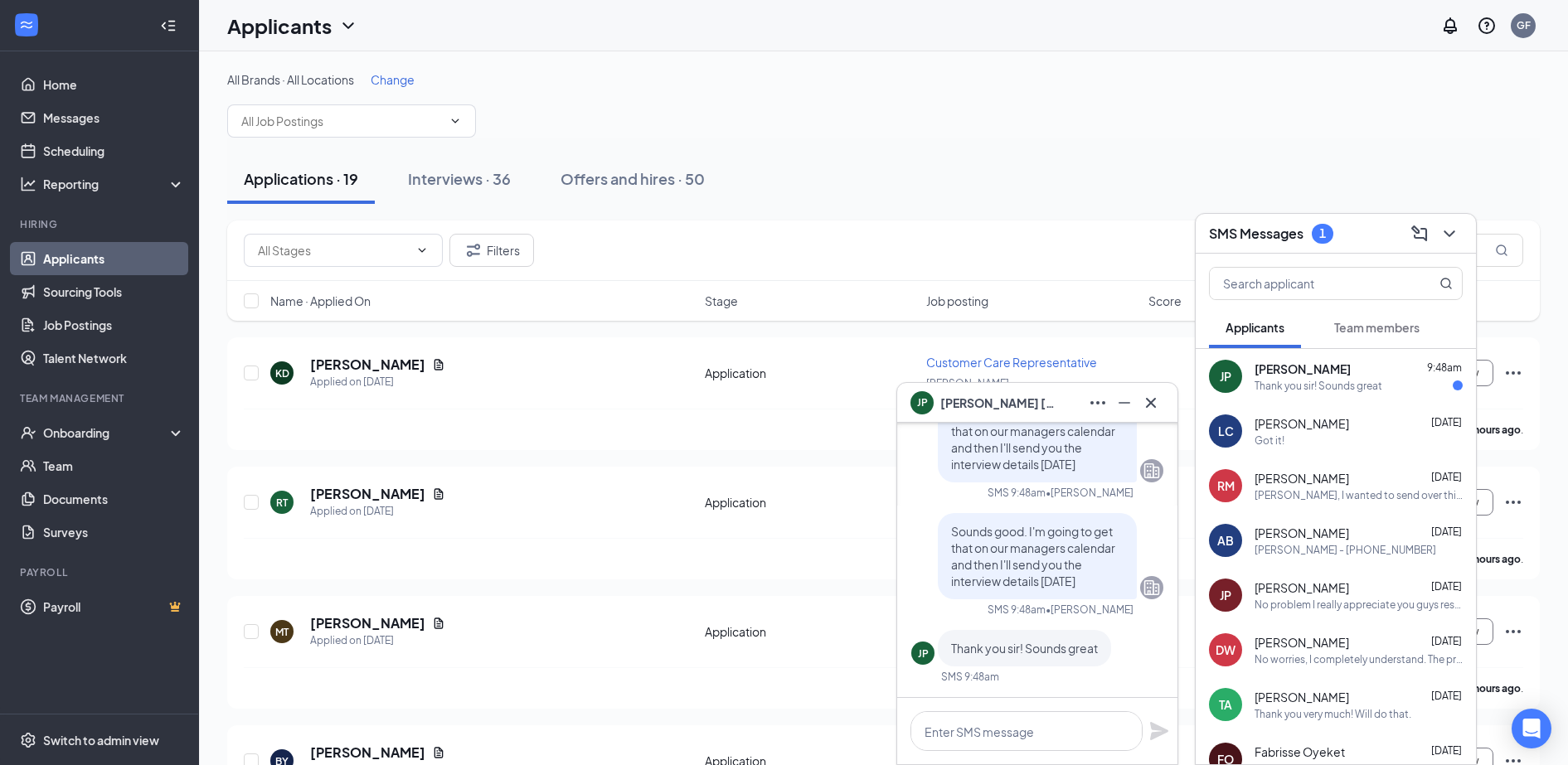
click at [1306, 593] on span "[PERSON_NAME]" at bounding box center [1302, 587] width 95 height 17
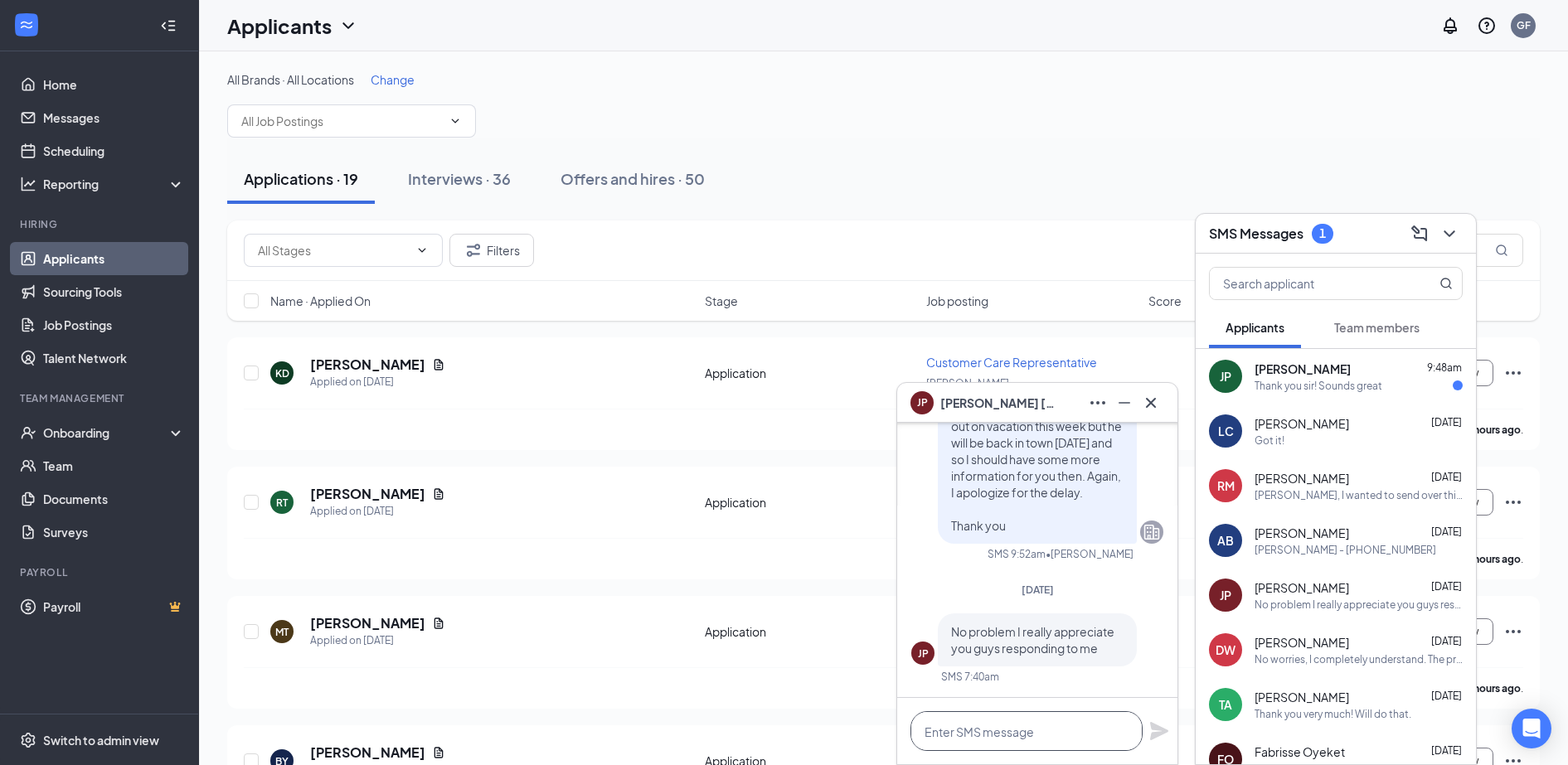
click at [958, 739] on textarea at bounding box center [1026, 731] width 232 height 39
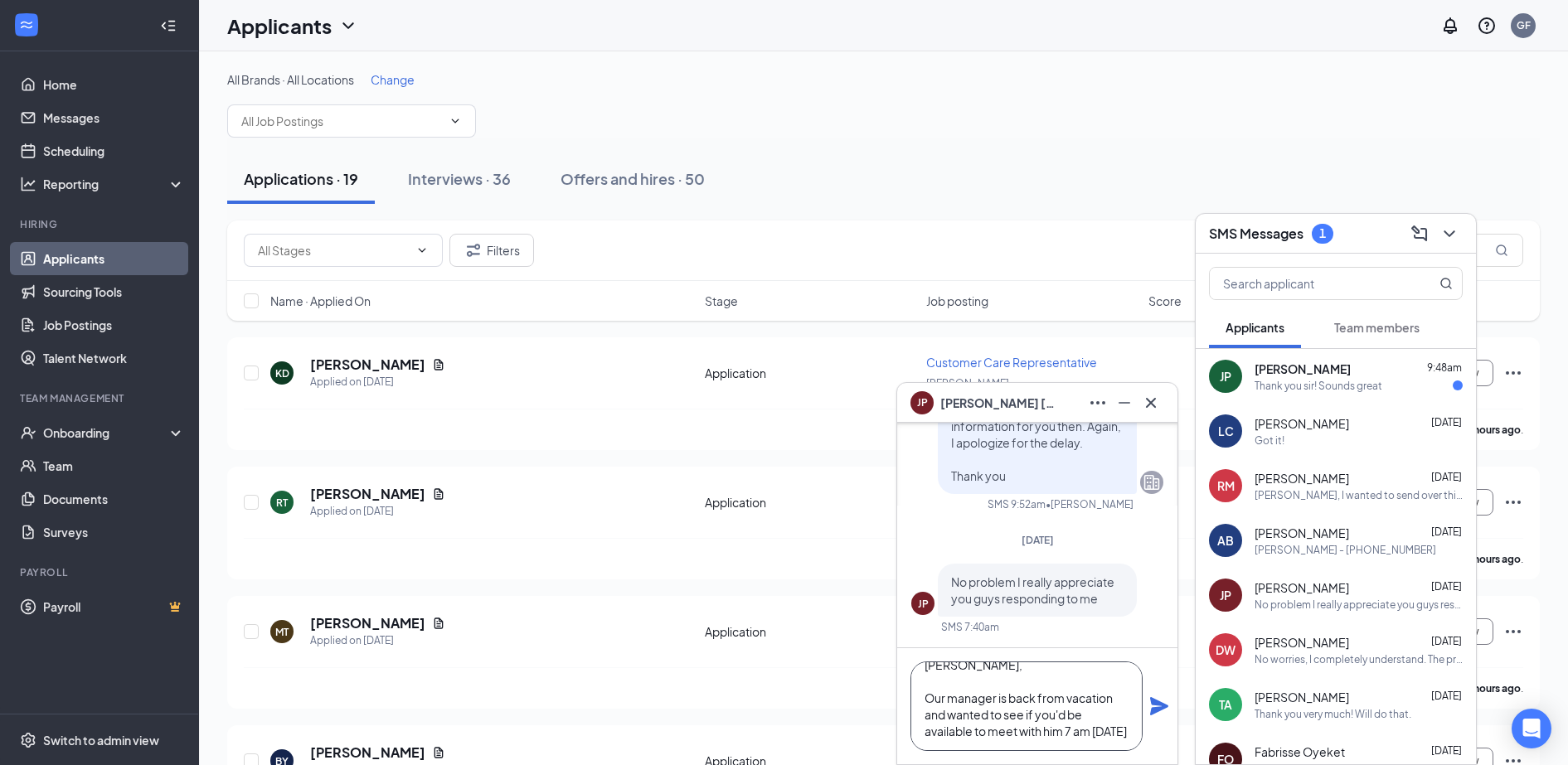
scroll to position [34, 0]
type textarea "[PERSON_NAME], Our manager is back from vacation and wanted to see if you'd be …"
click at [1162, 710] on icon "Plane" at bounding box center [1159, 706] width 18 height 18
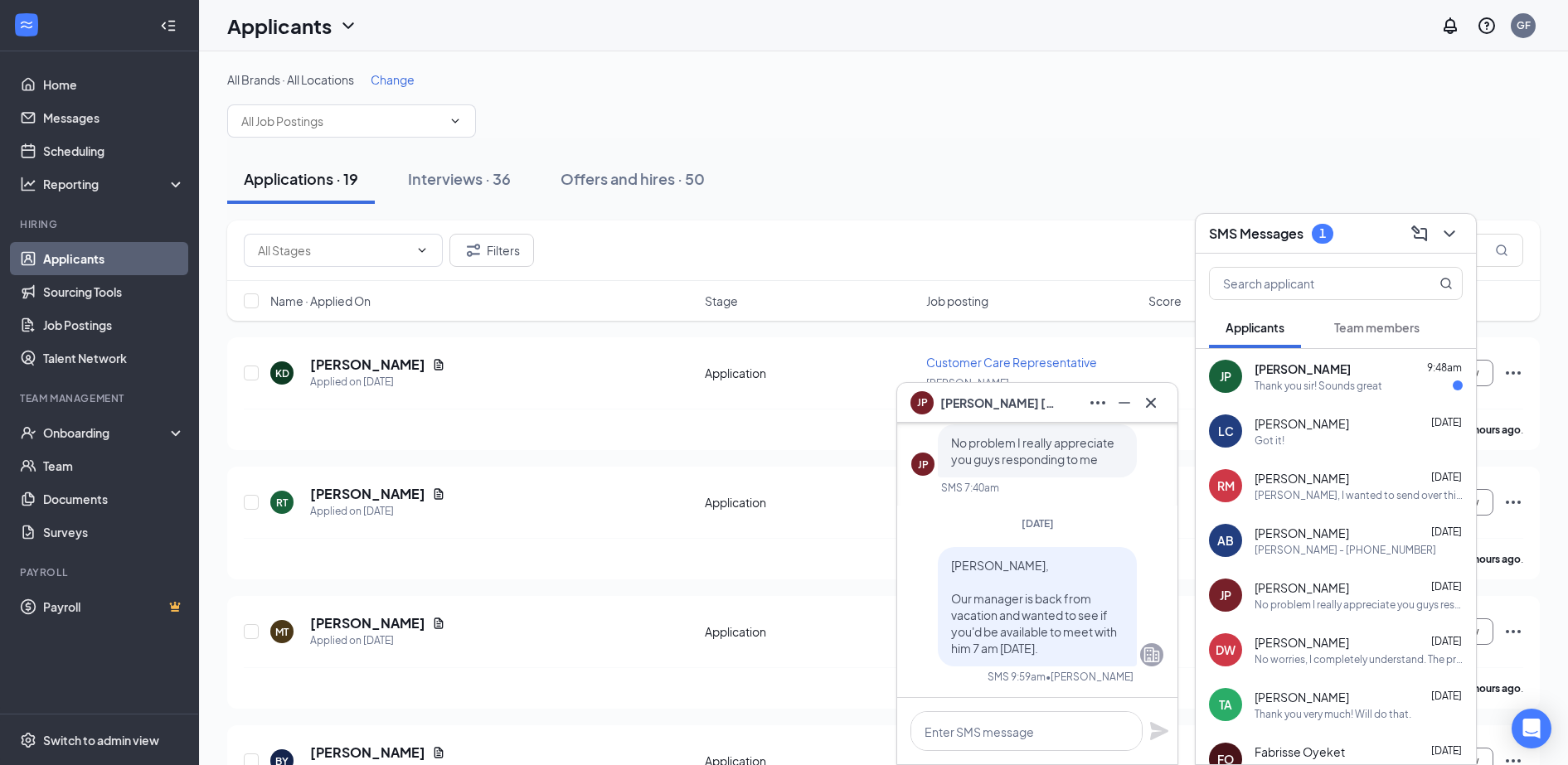
click at [1162, 710] on div at bounding box center [1038, 730] width 280 height 66
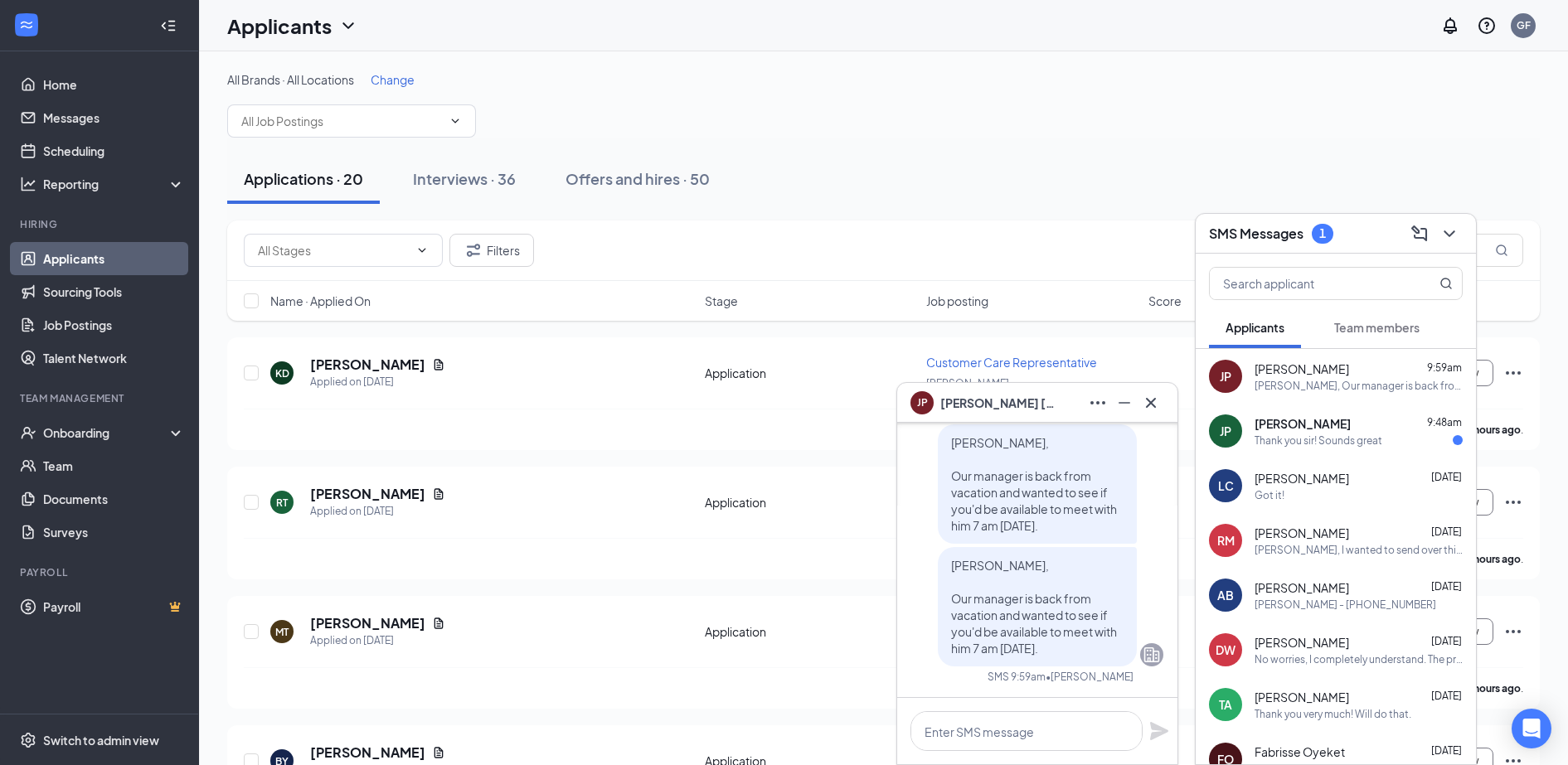
click at [1031, 396] on div "JP [PERSON_NAME]" at bounding box center [1037, 403] width 254 height 27
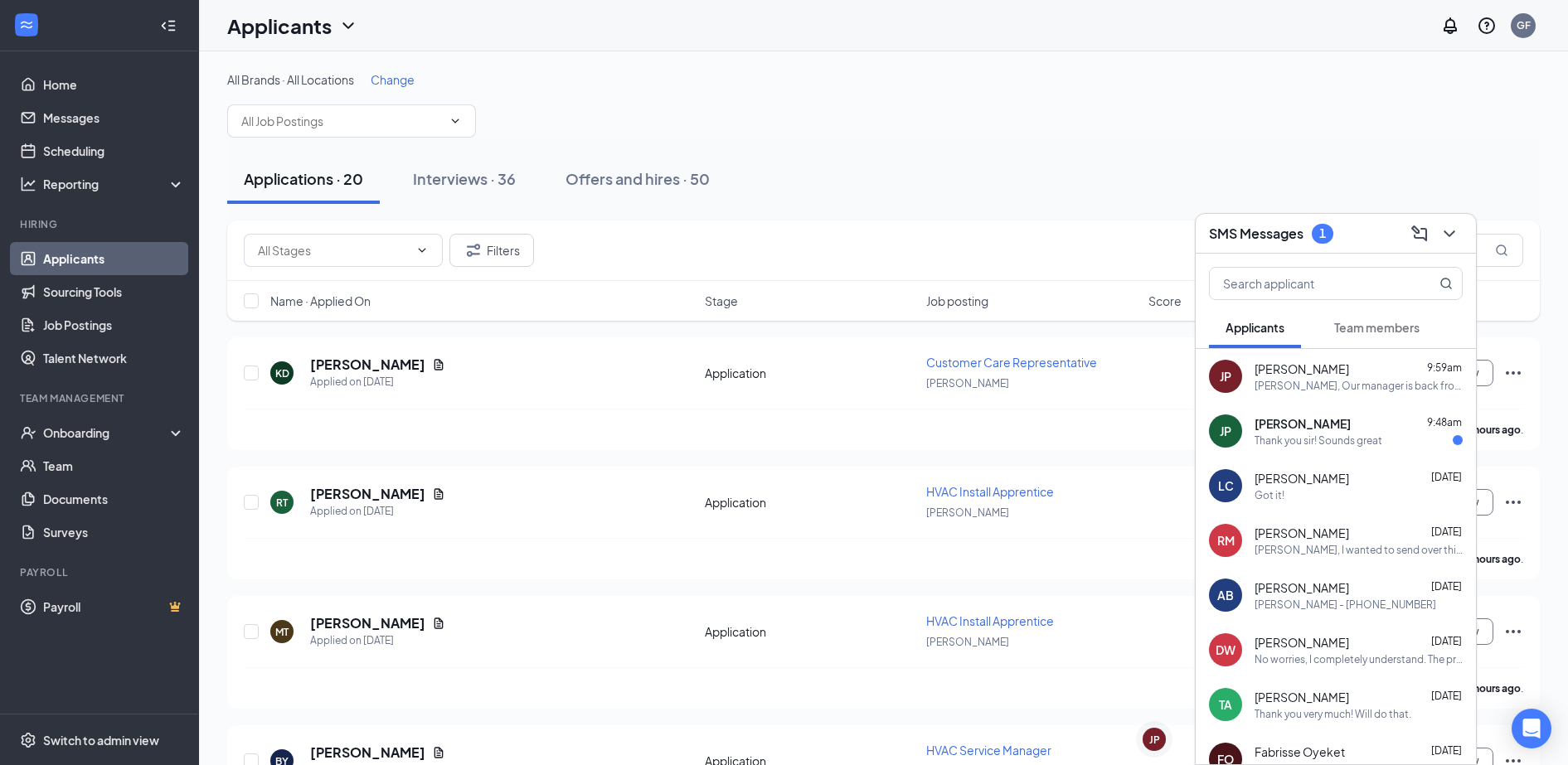
click at [1354, 236] on div "SMS Messages 1" at bounding box center [1335, 233] width 254 height 26
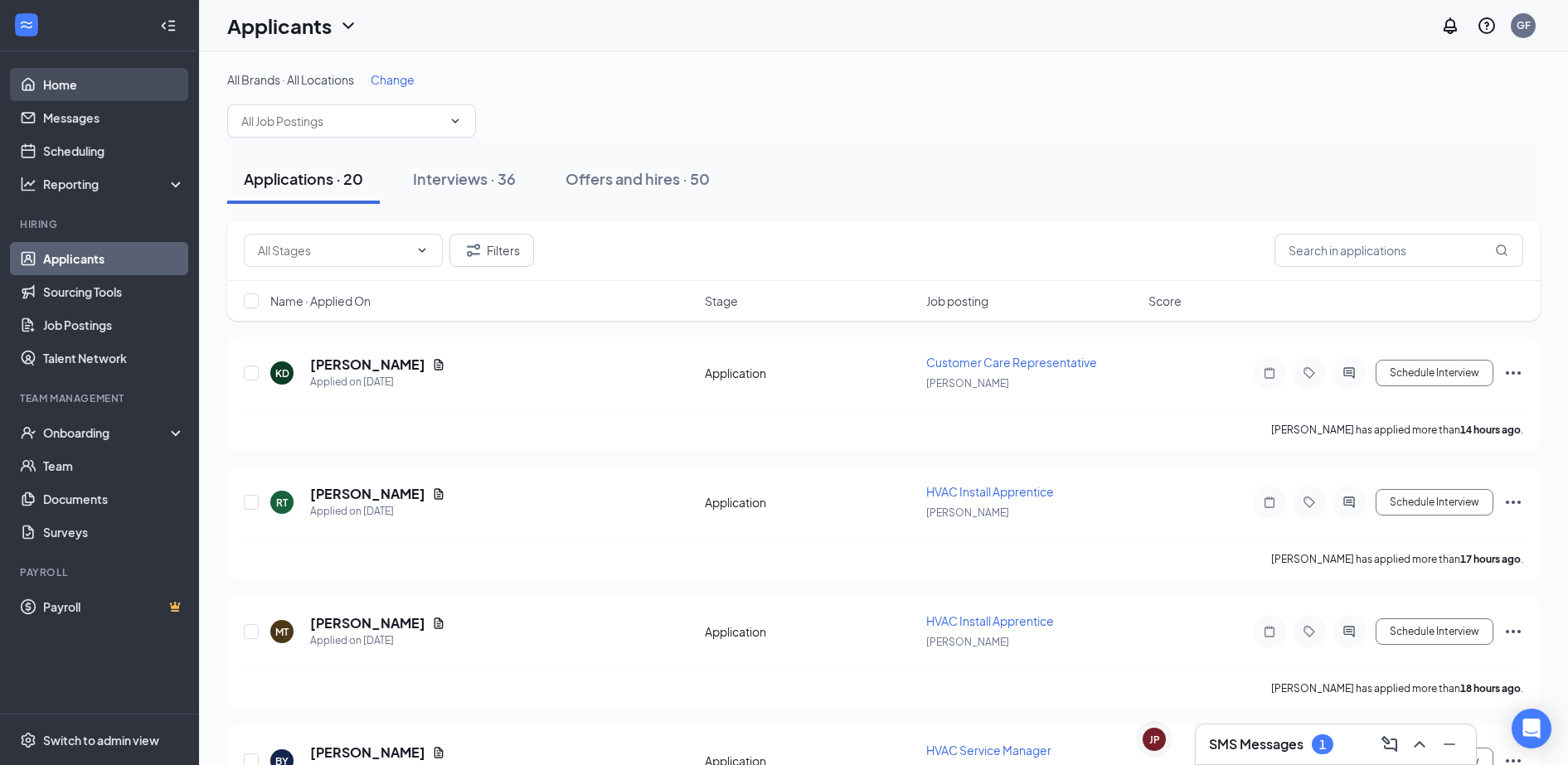
click at [61, 74] on link "Home" at bounding box center [115, 85] width 142 height 34
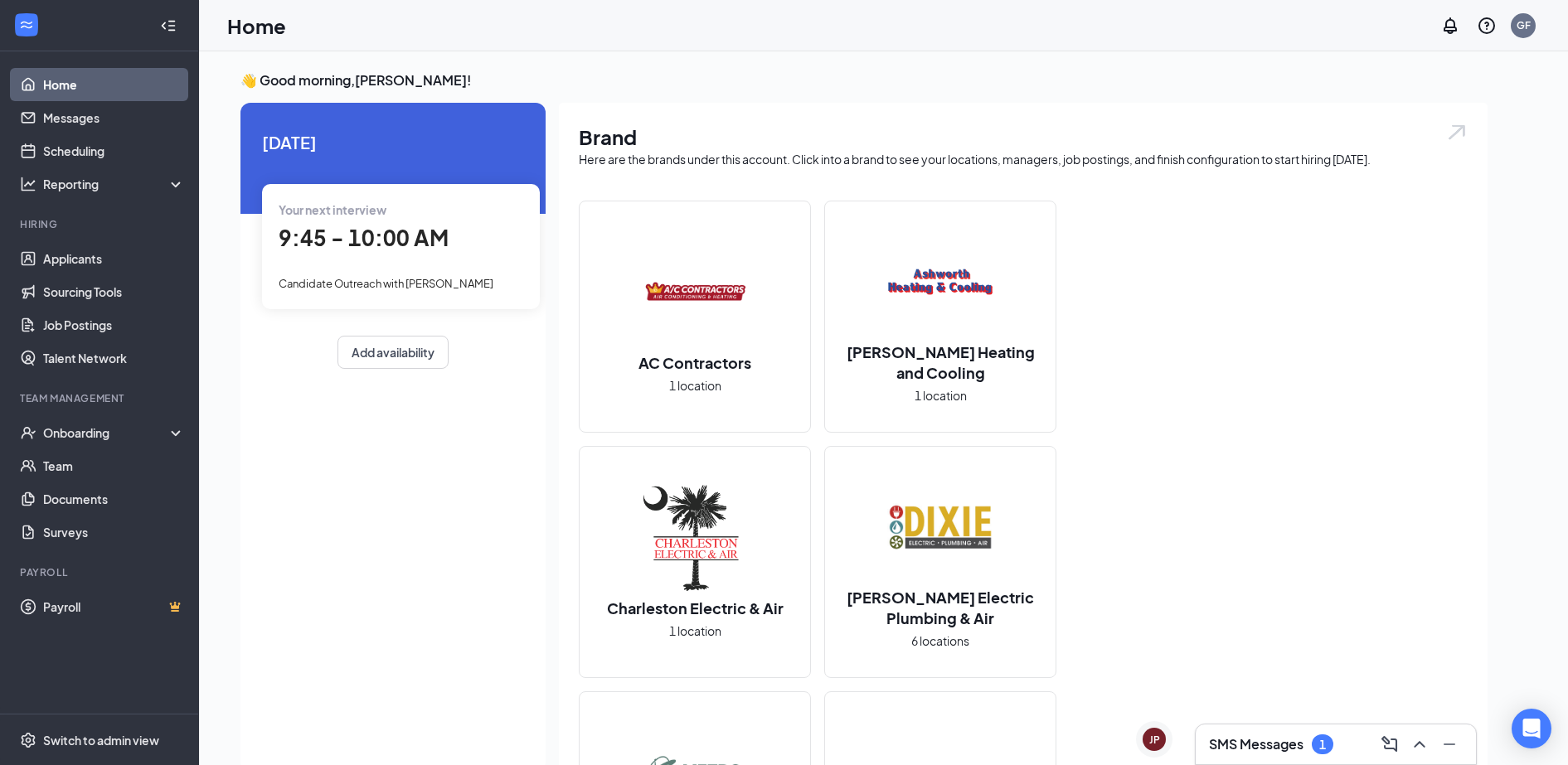
click at [1277, 741] on h3 "SMS Messages" at bounding box center [1256, 744] width 95 height 18
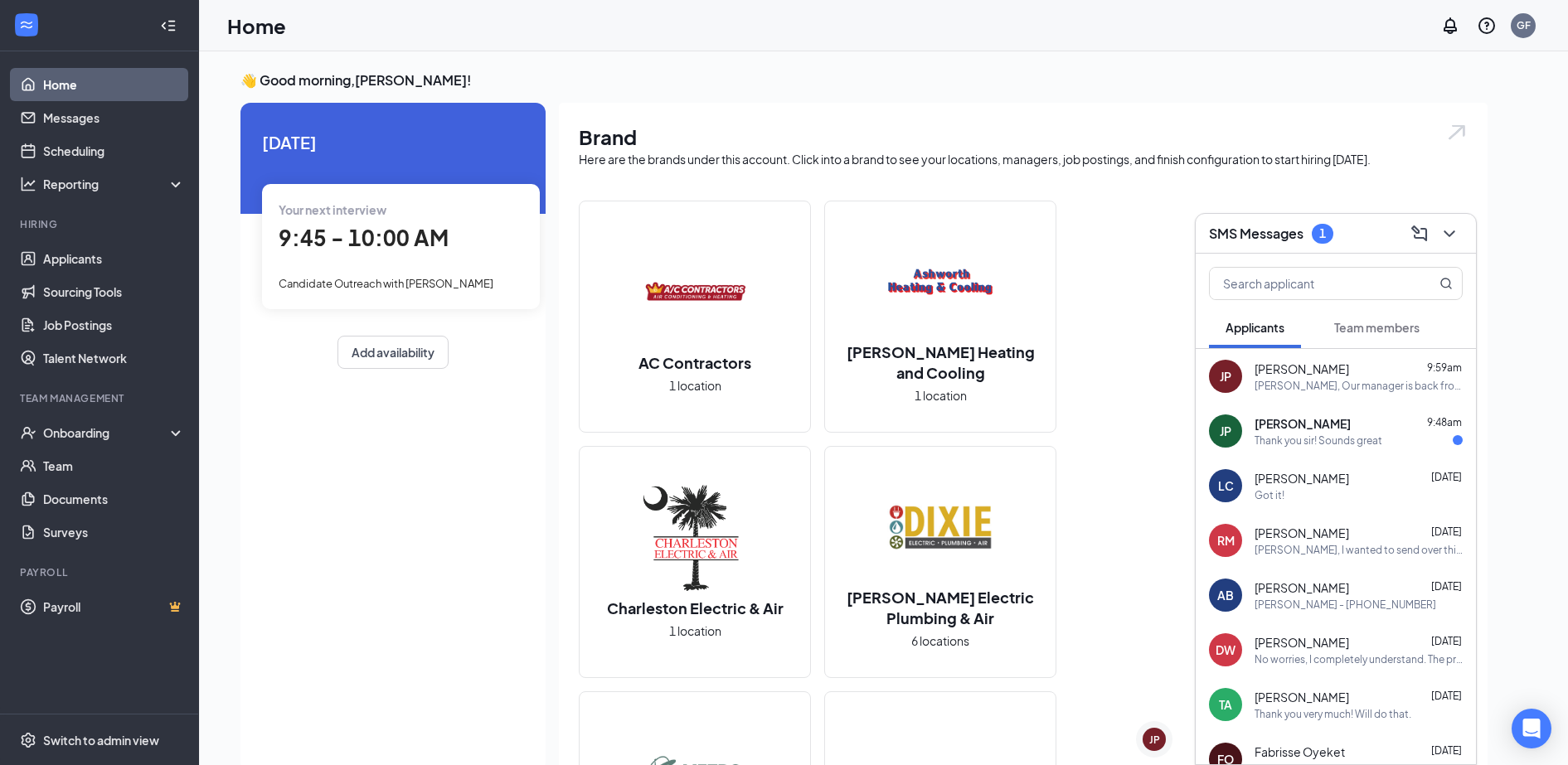
click at [1362, 430] on div "[PERSON_NAME] 9:48am" at bounding box center [1359, 423] width 208 height 17
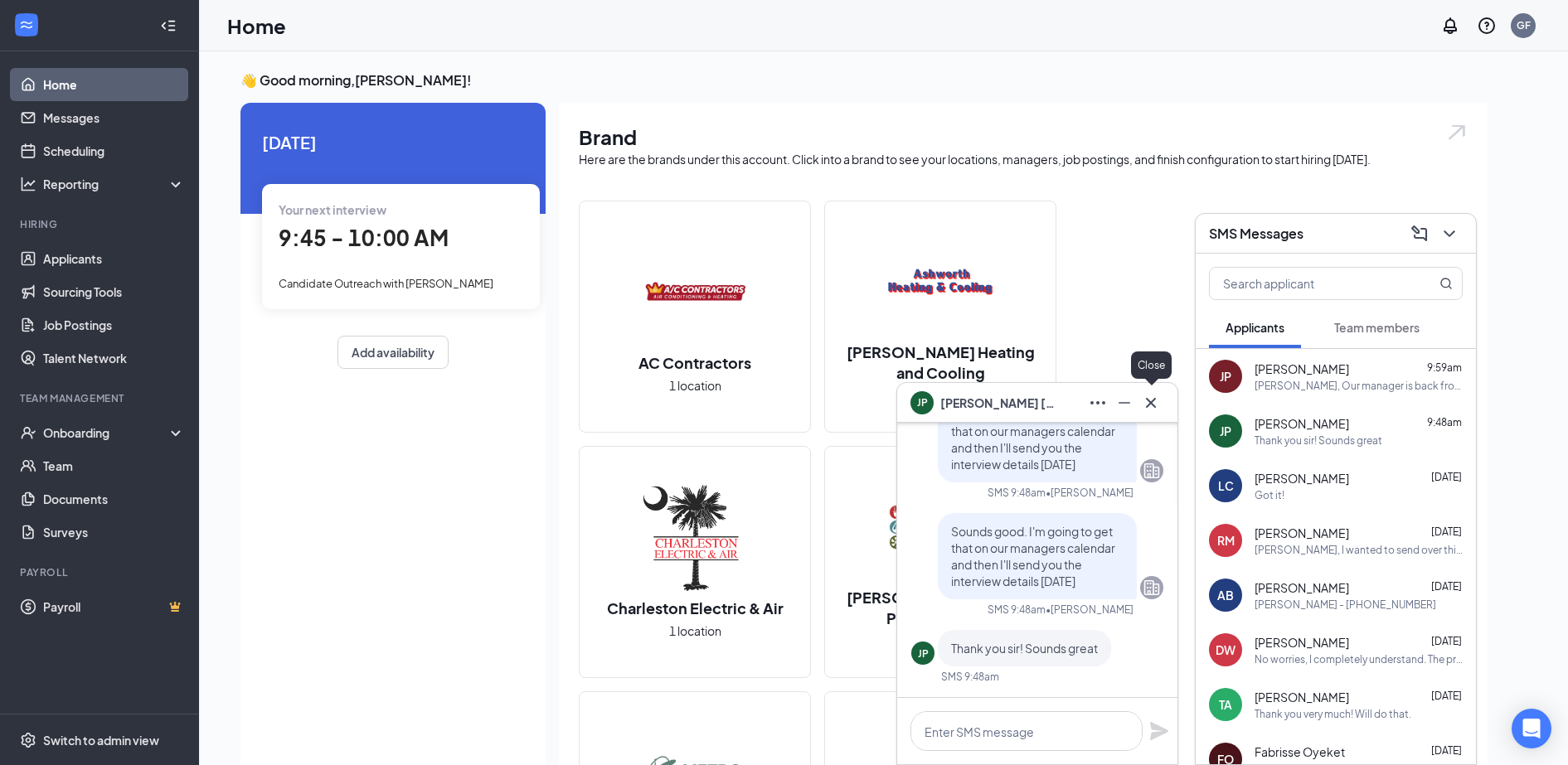
click at [1153, 398] on icon "Cross" at bounding box center [1151, 403] width 20 height 20
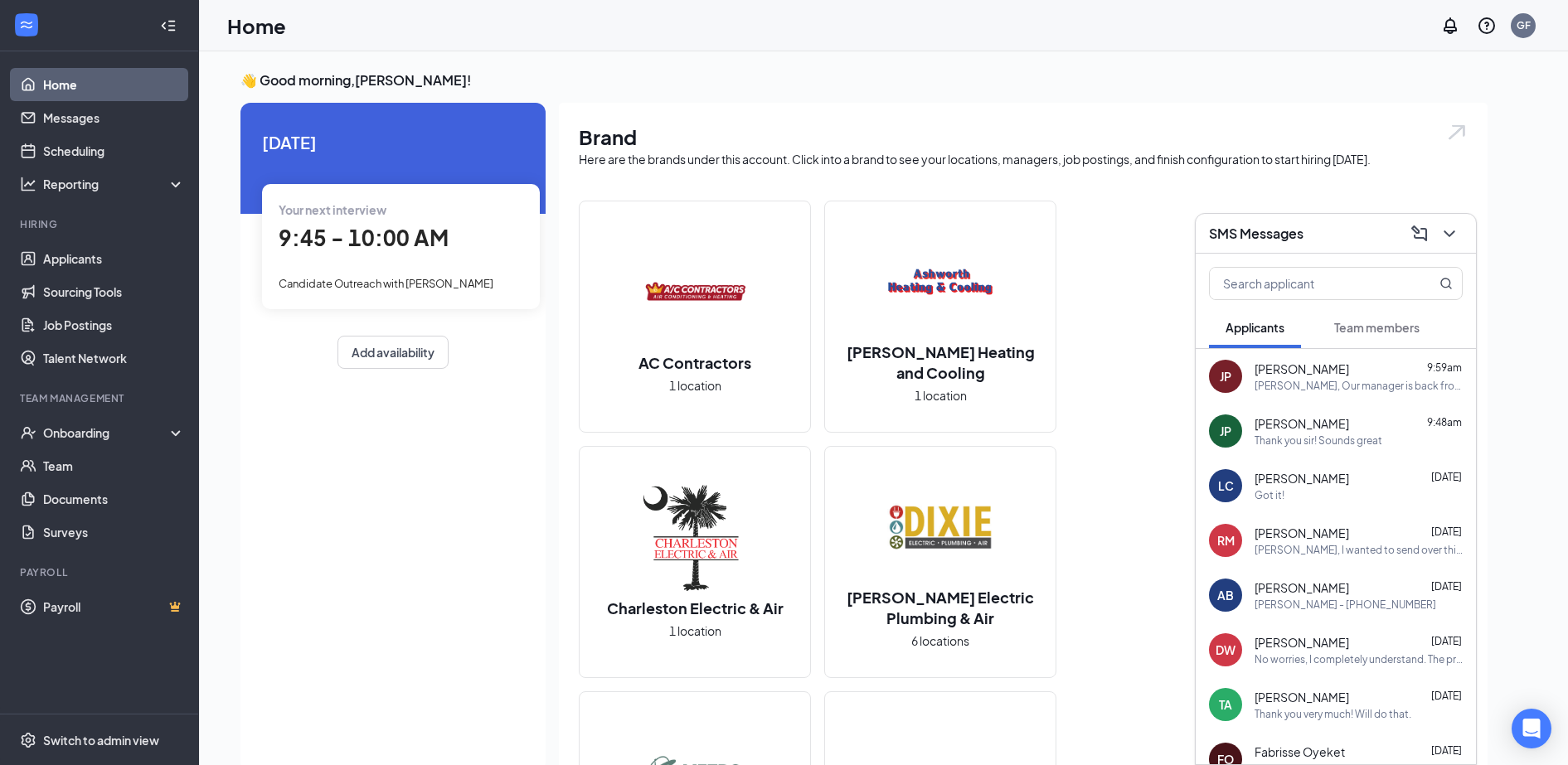
click at [1339, 230] on div "SMS Messages" at bounding box center [1335, 233] width 254 height 26
